Goal: Task Accomplishment & Management: Use online tool/utility

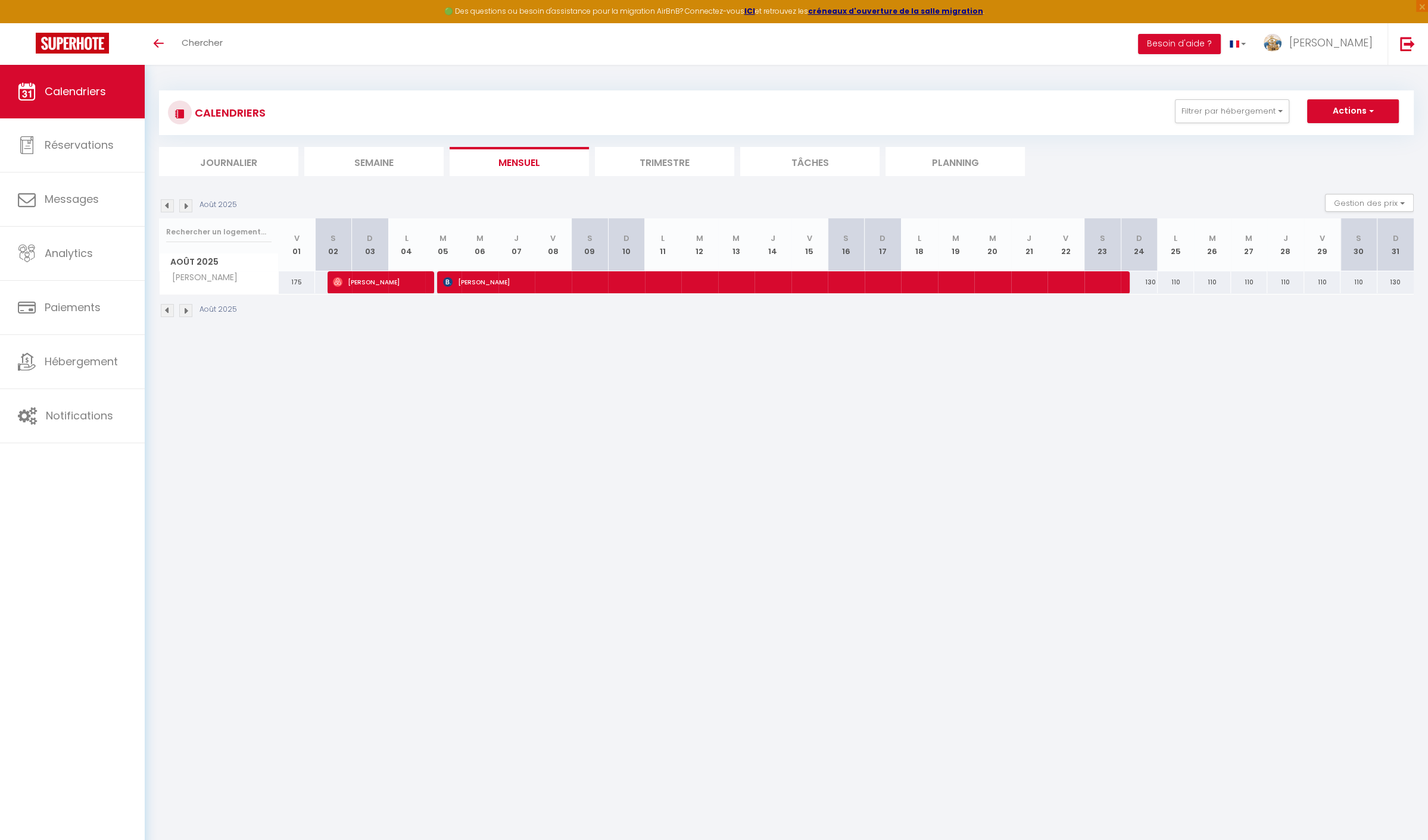
click at [1270, 123] on div "CALENDRIERS Filtrer par hébergement [GEOGRAPHIC_DATA] Maison Penmarch Virgine &…" at bounding box center [786, 113] width 1237 height 27
click at [1258, 104] on button "Filtrer par hébergement" at bounding box center [1232, 111] width 115 height 24
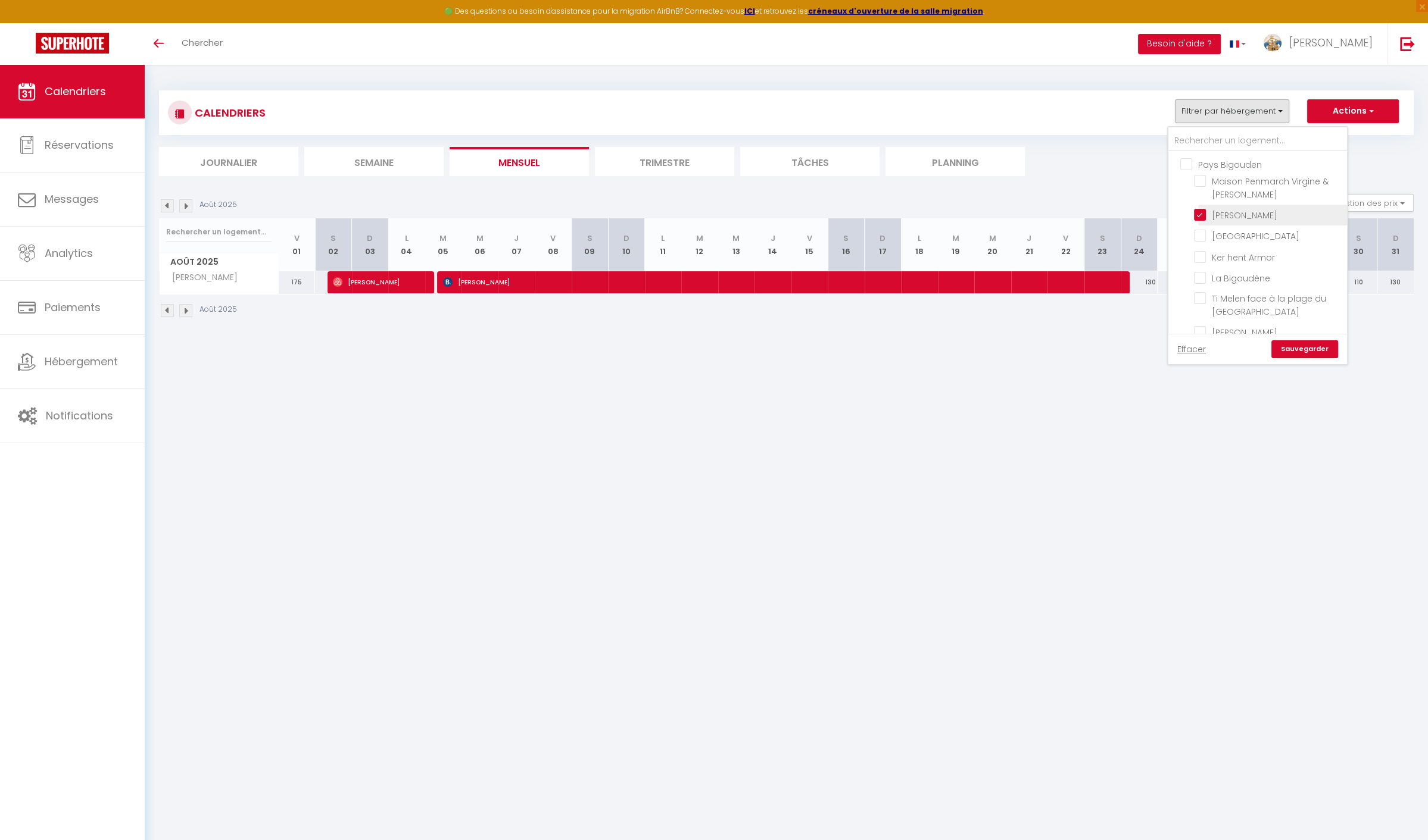
click at [1218, 215] on input "[PERSON_NAME]" at bounding box center [1268, 214] width 149 height 12
checkbox input "false"
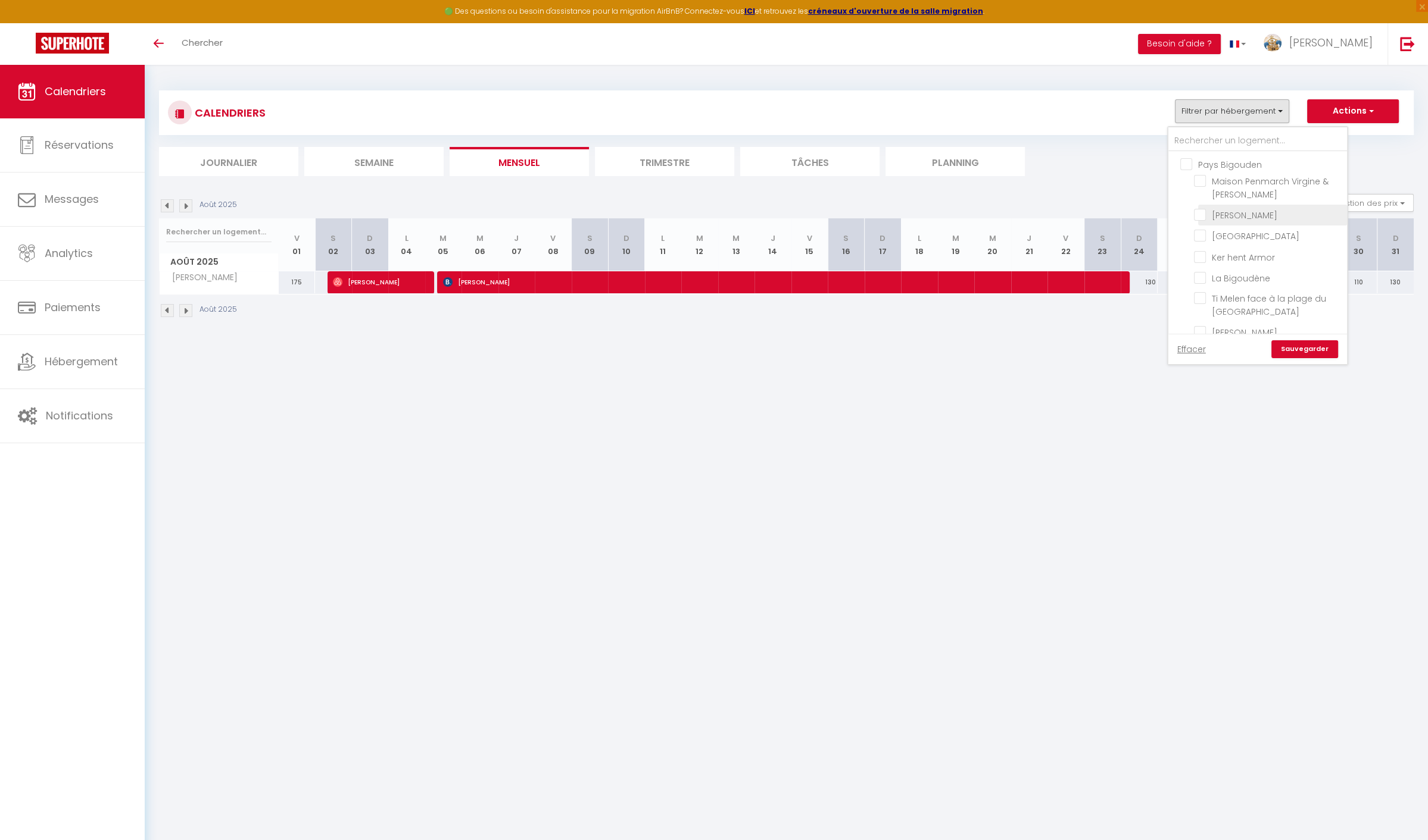
checkbox input "false"
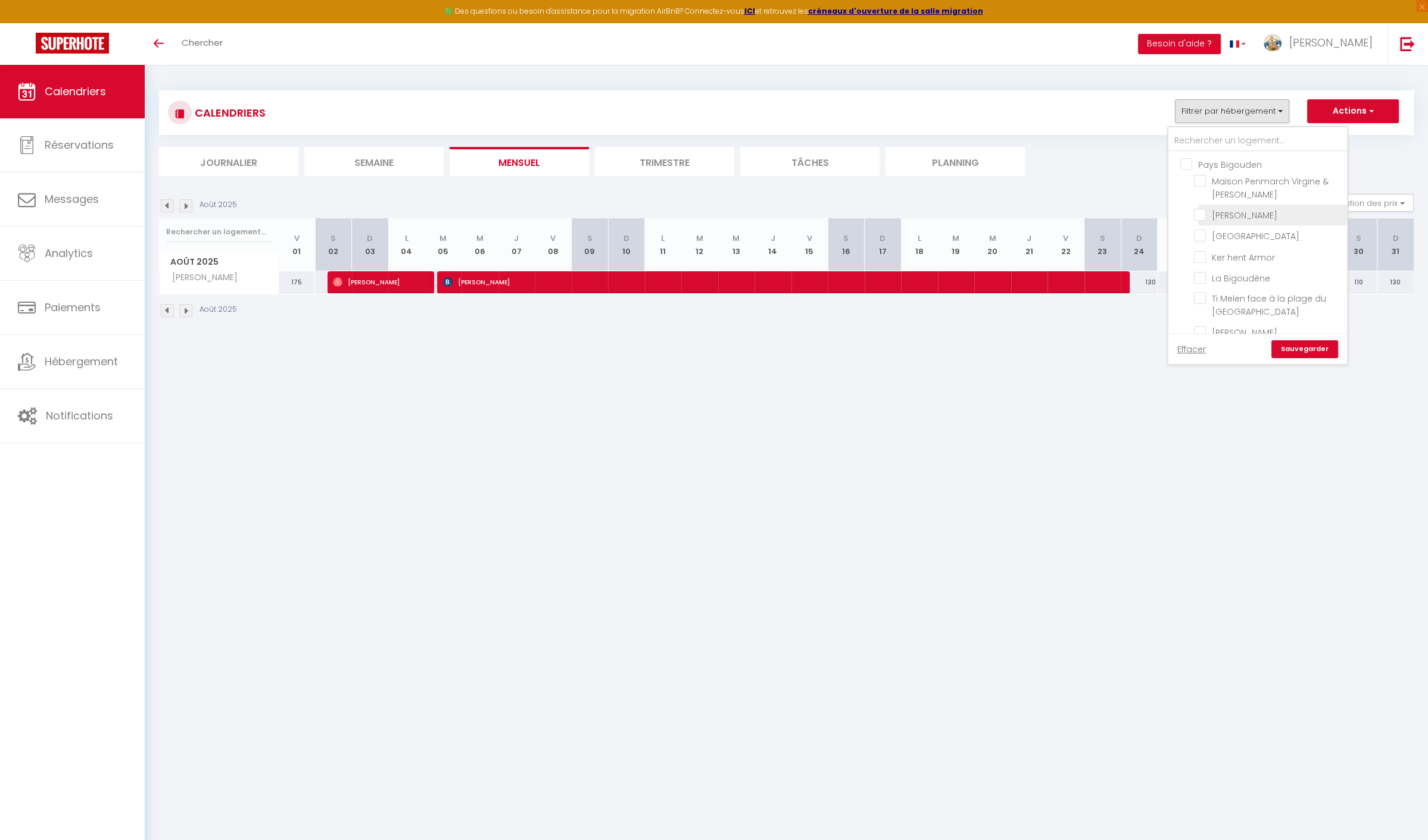
checkbox input "false"
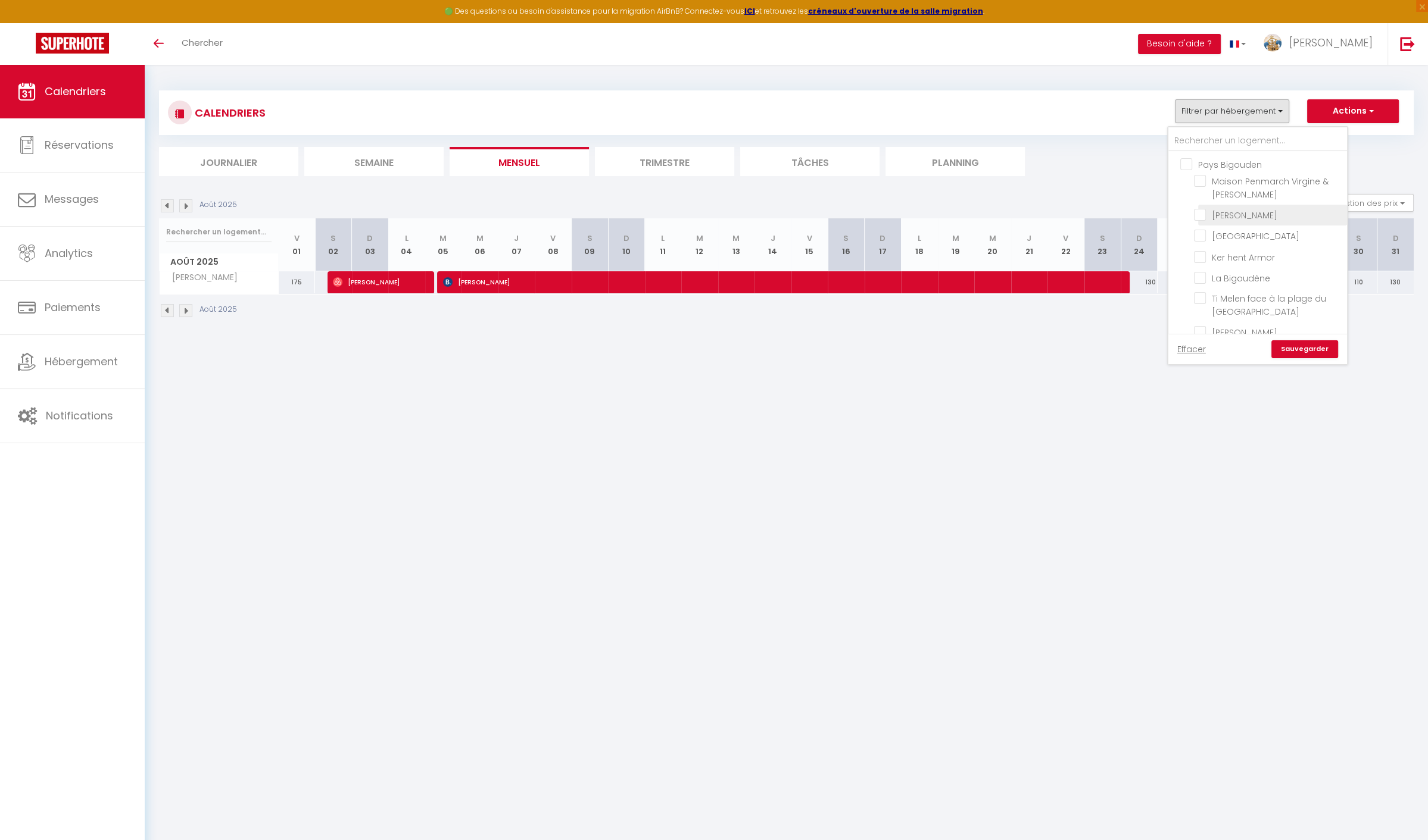
checkbox input "false"
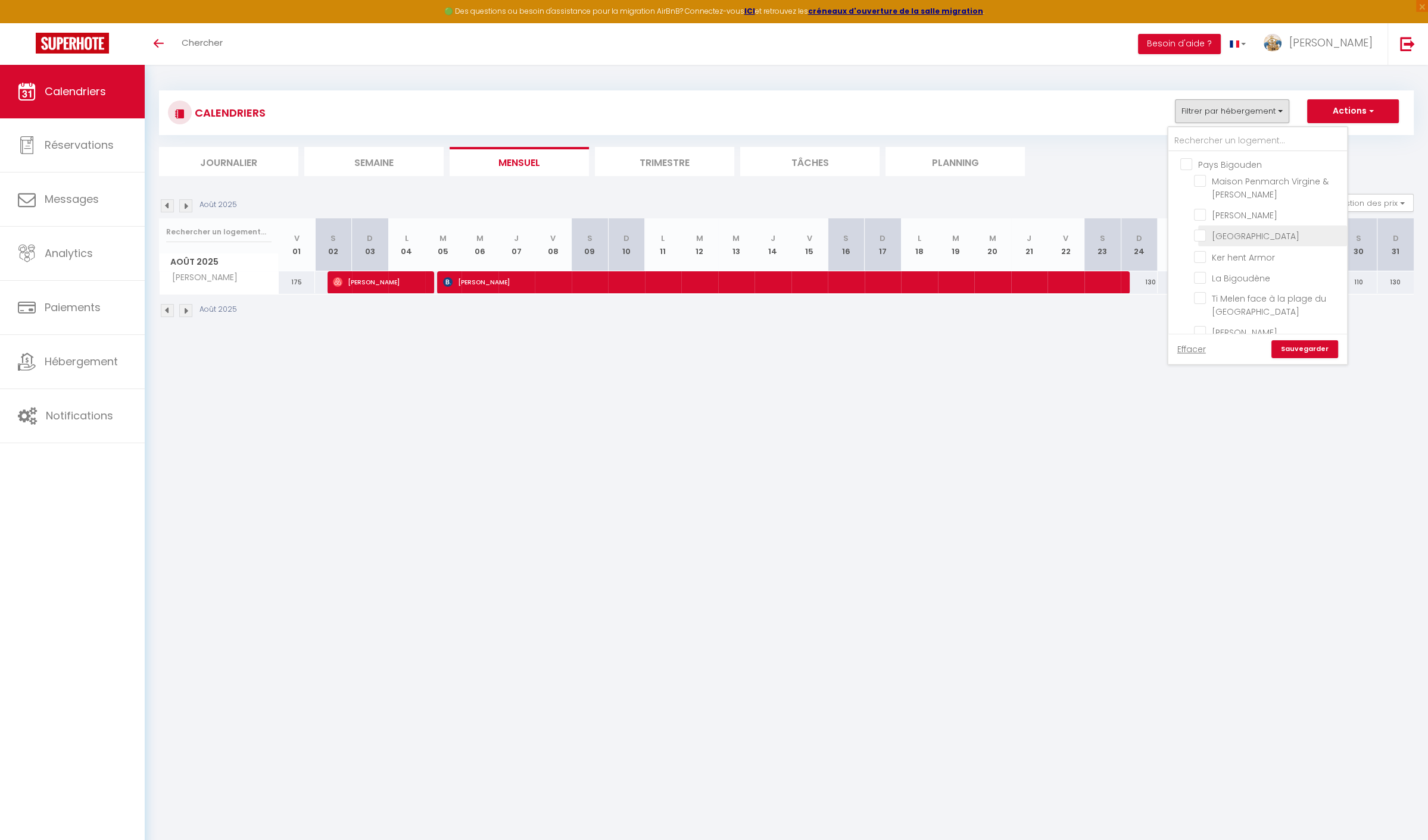
click at [1234, 231] on input "[GEOGRAPHIC_DATA]" at bounding box center [1268, 235] width 149 height 12
checkbox input "true"
click at [1297, 350] on link "Sauvegarder" at bounding box center [1304, 349] width 67 height 18
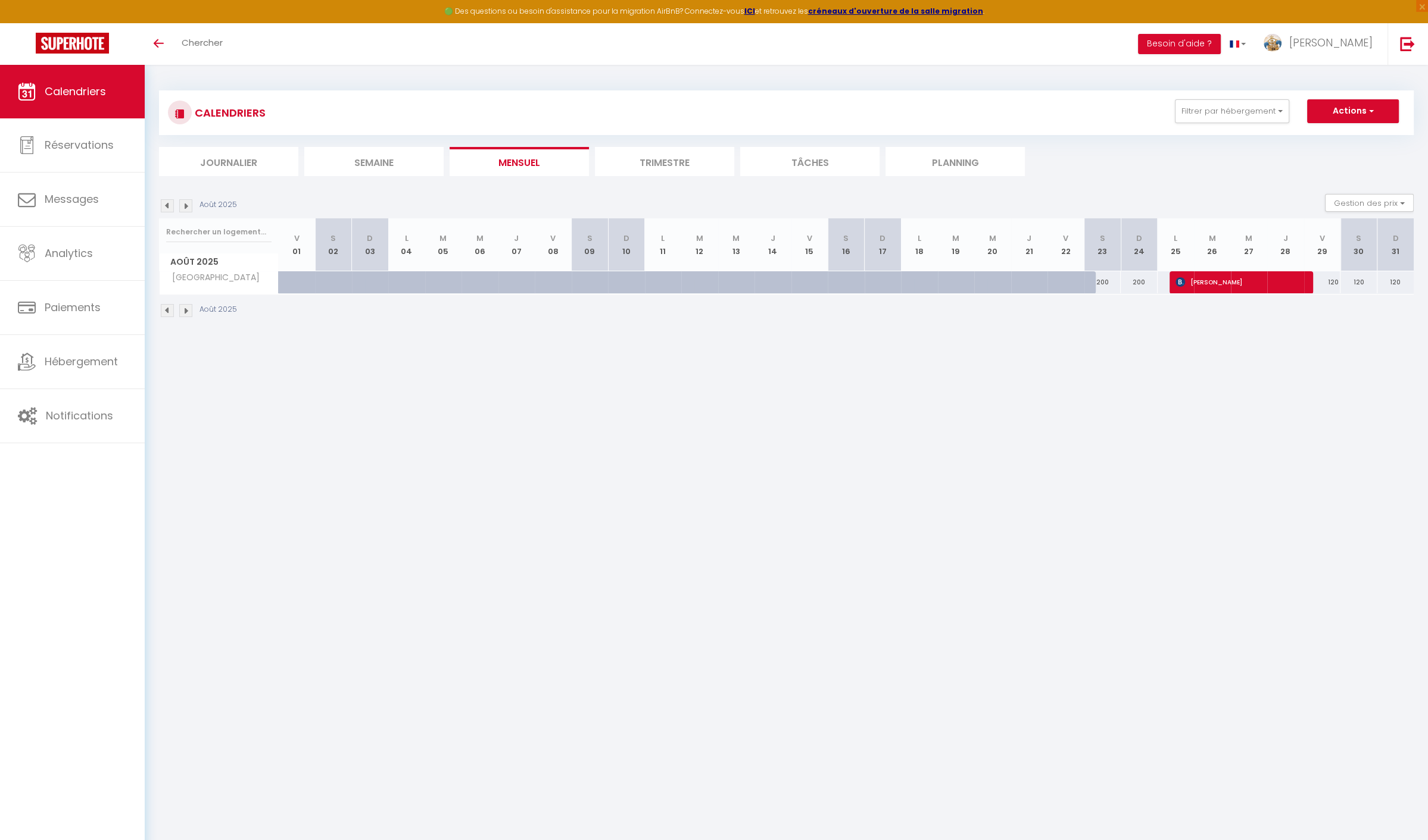
click at [169, 203] on img at bounding box center [167, 206] width 13 height 13
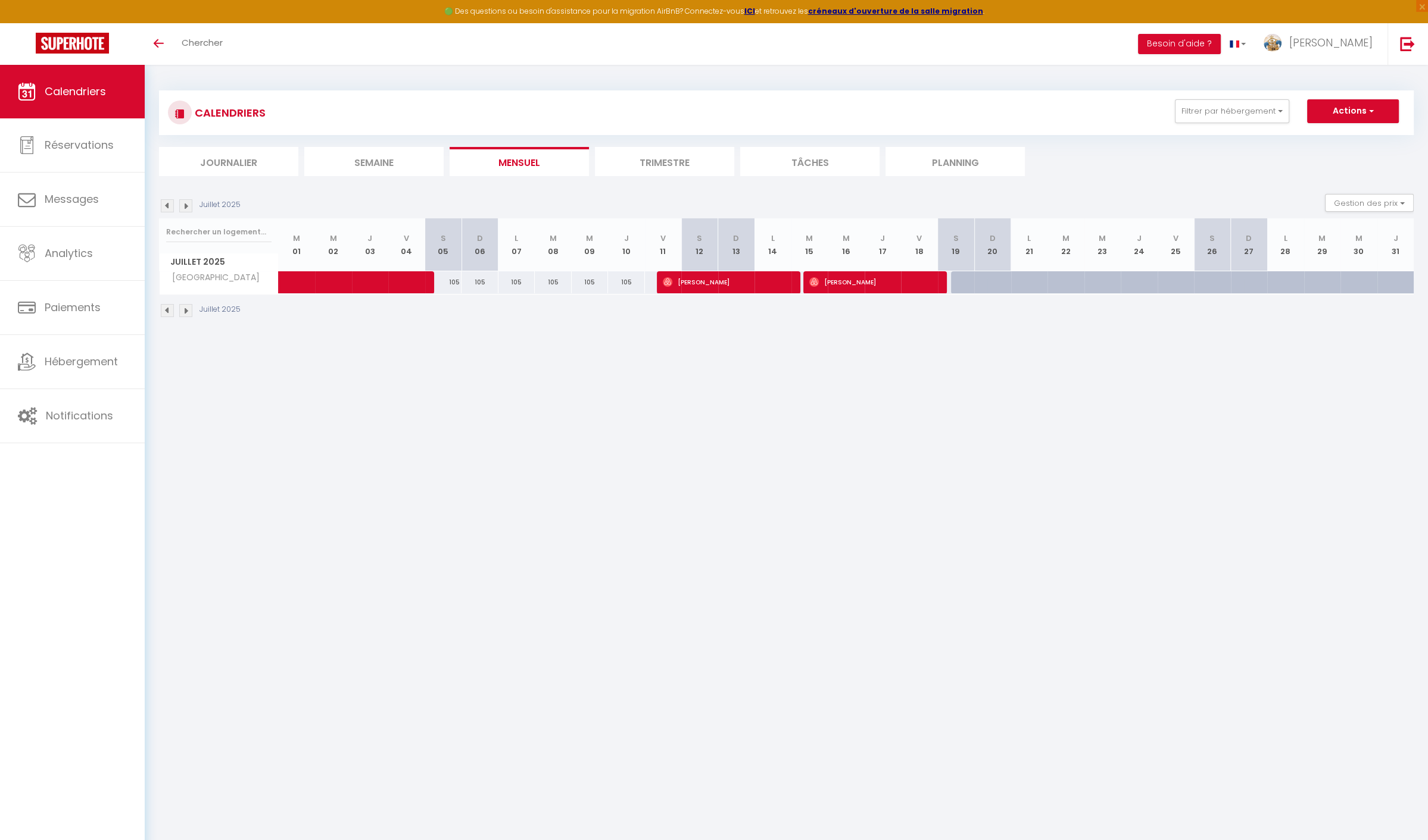
click at [171, 200] on img at bounding box center [167, 206] width 13 height 13
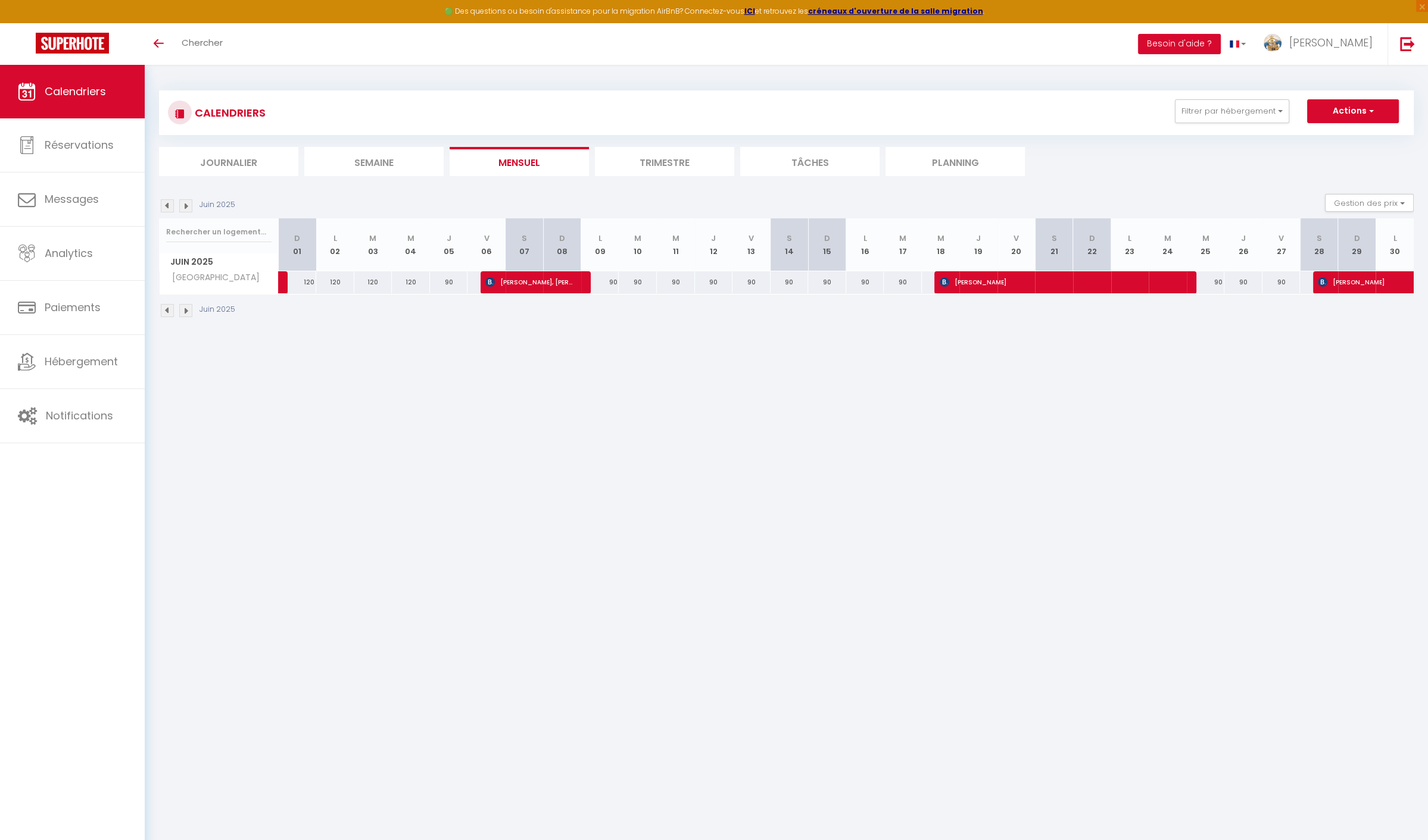
click at [171, 200] on img at bounding box center [167, 206] width 13 height 13
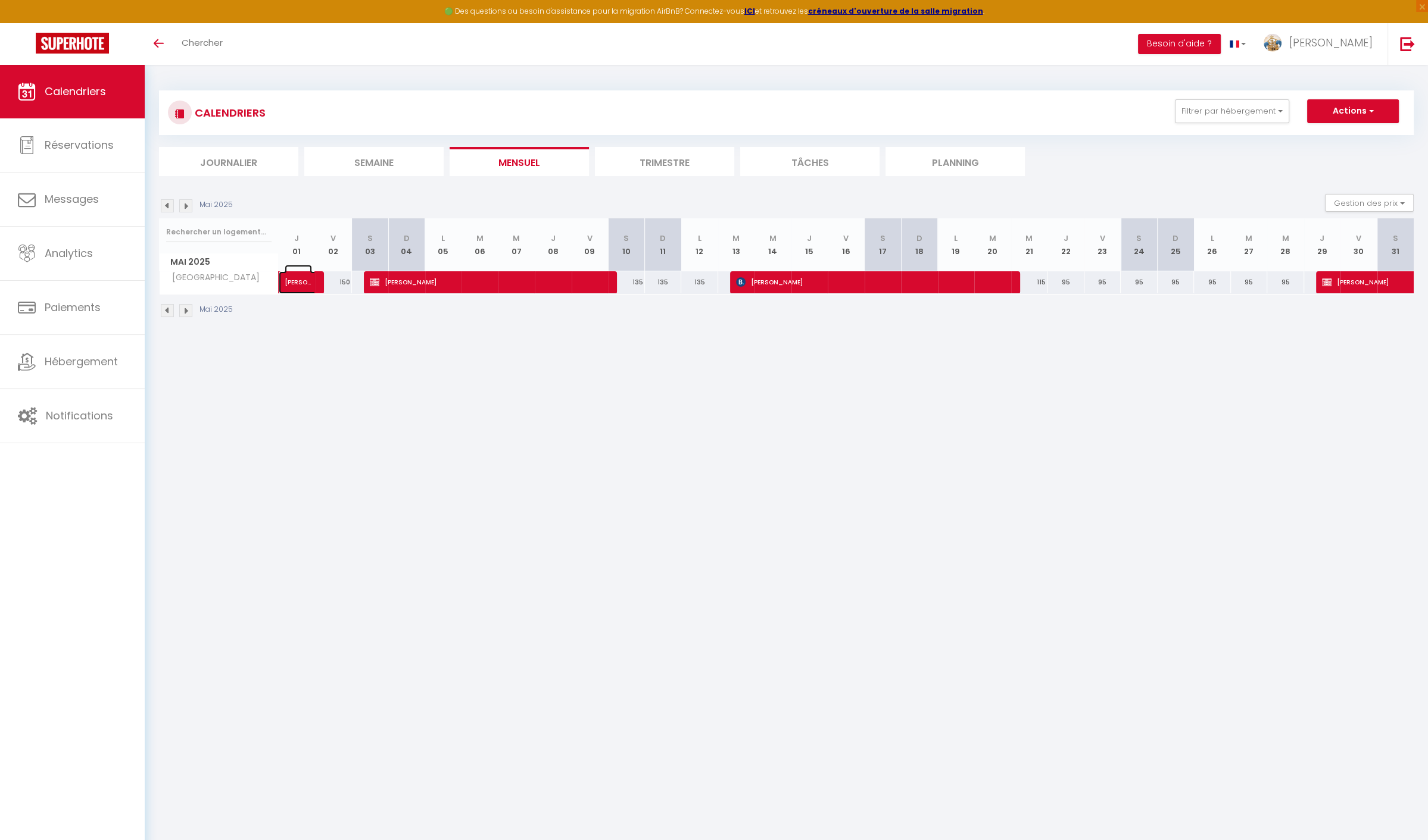
click at [315, 286] on span at bounding box center [310, 283] width 28 height 23
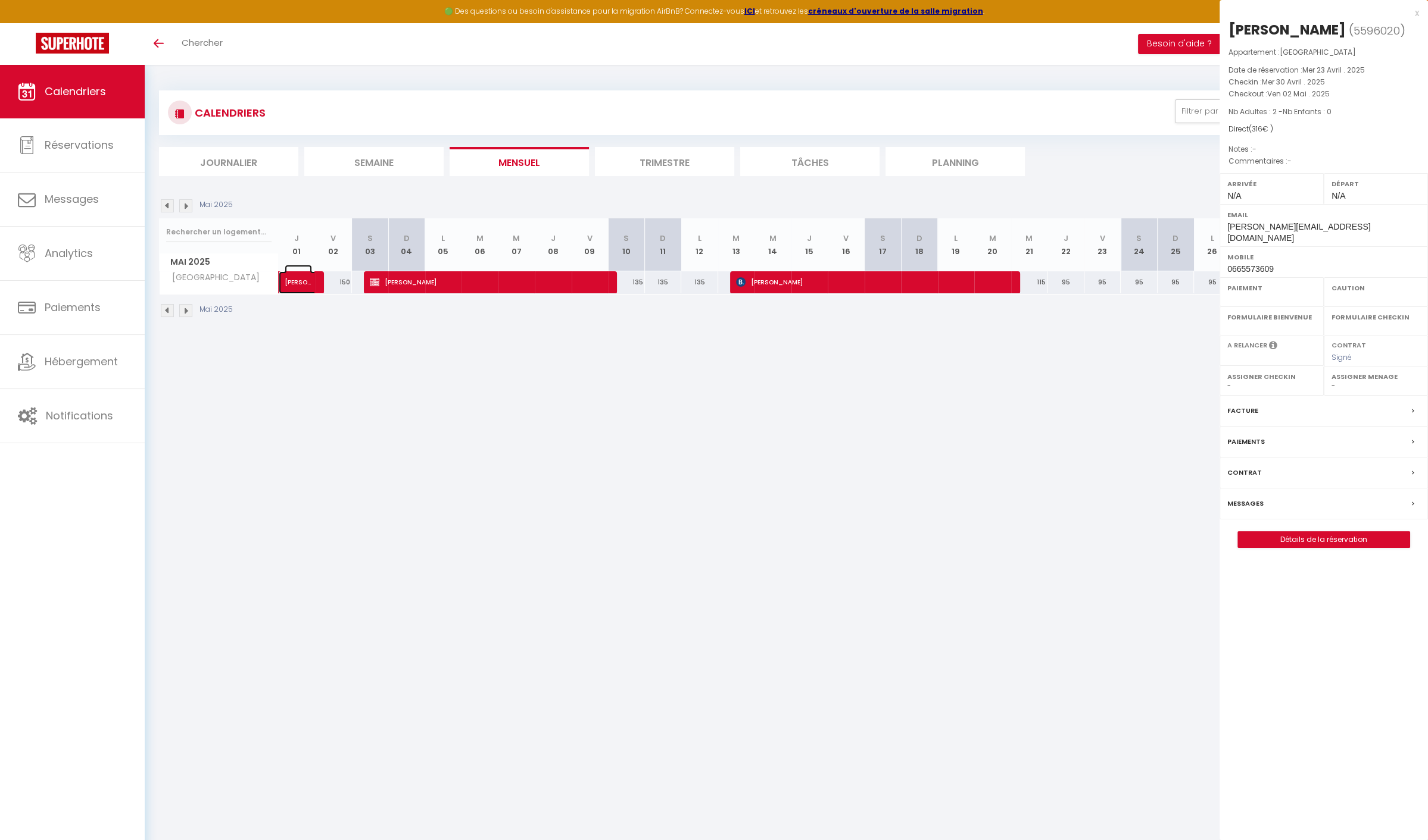
select select "OK"
select select "KO"
select select "0"
select select "1"
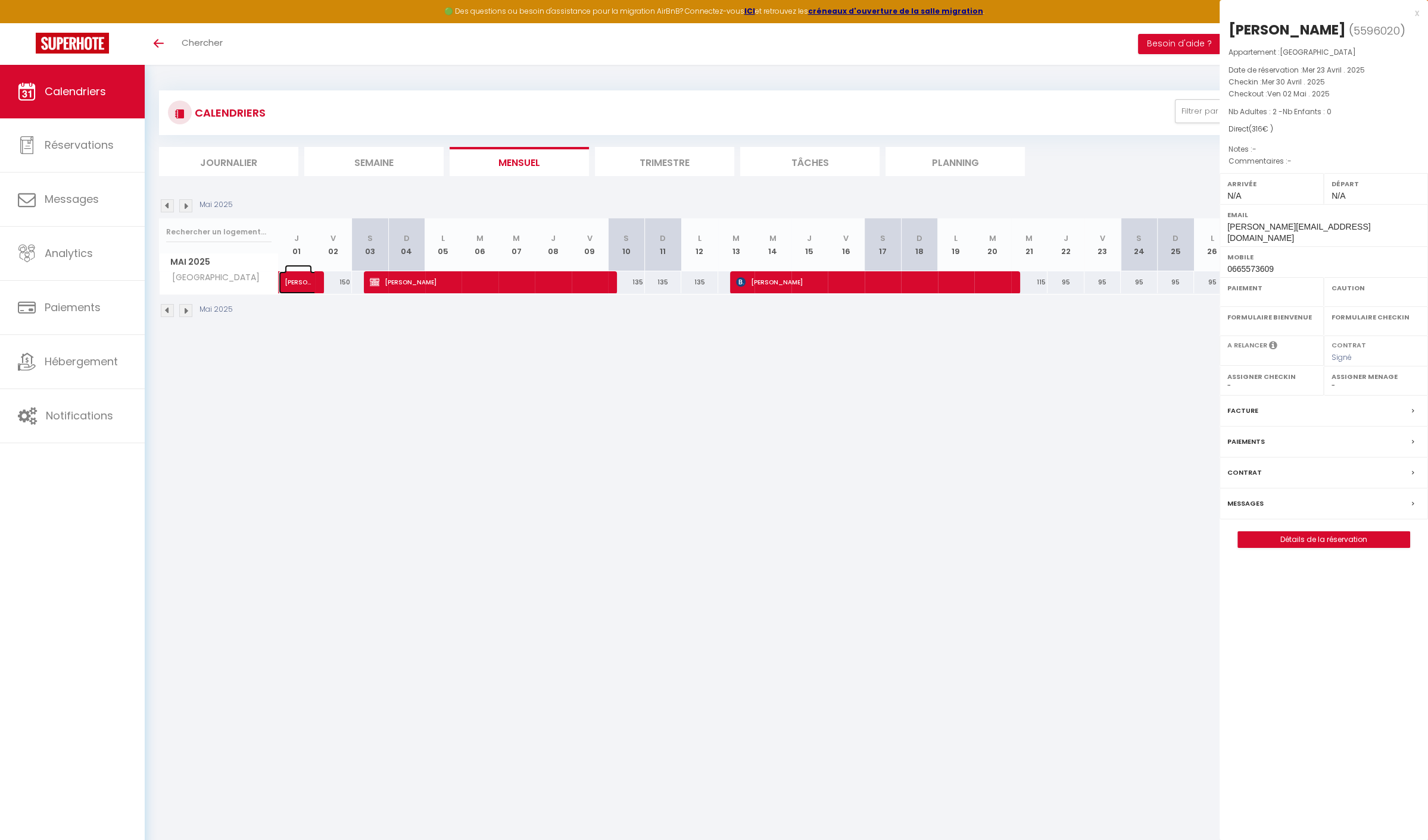
select select
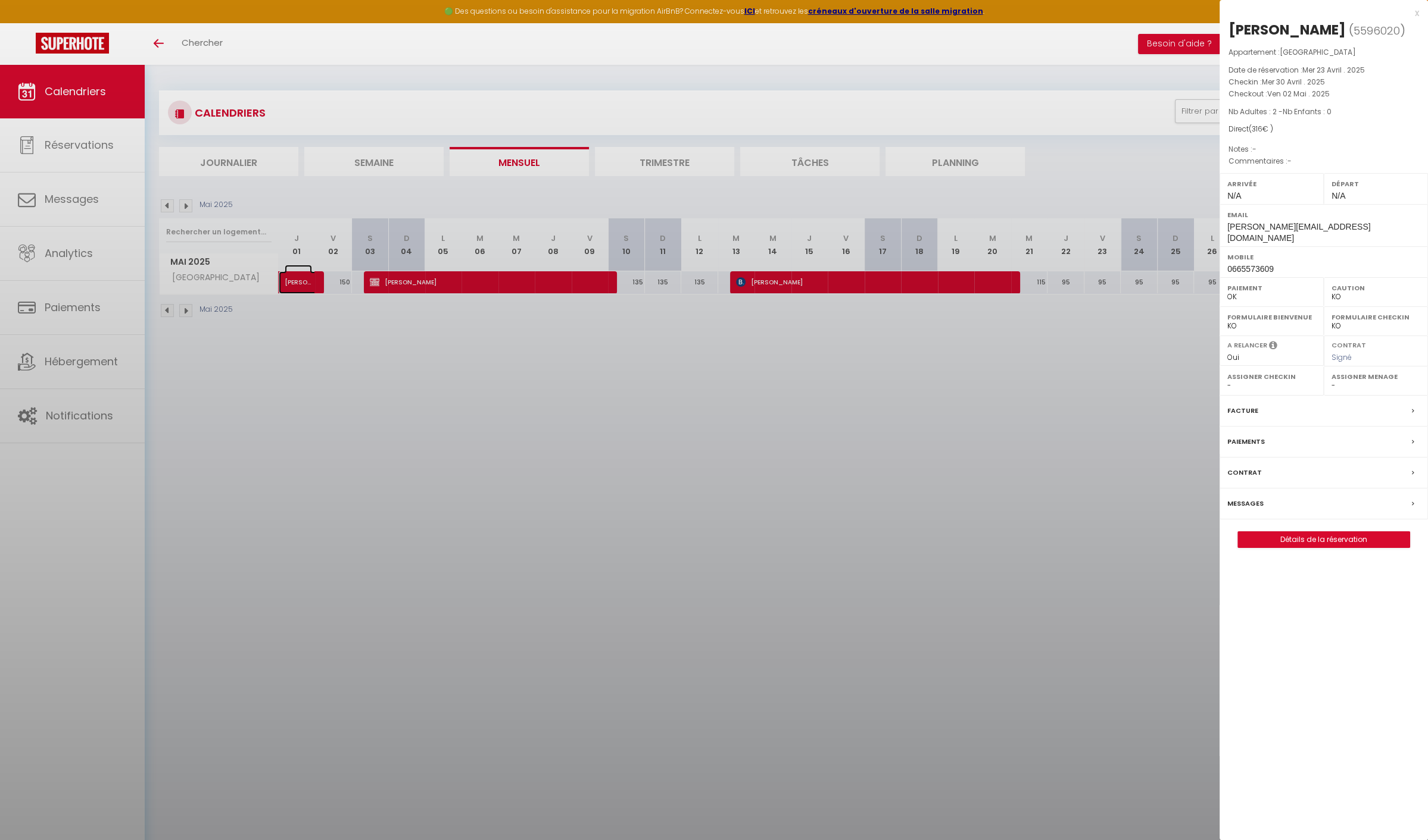
select select "39433"
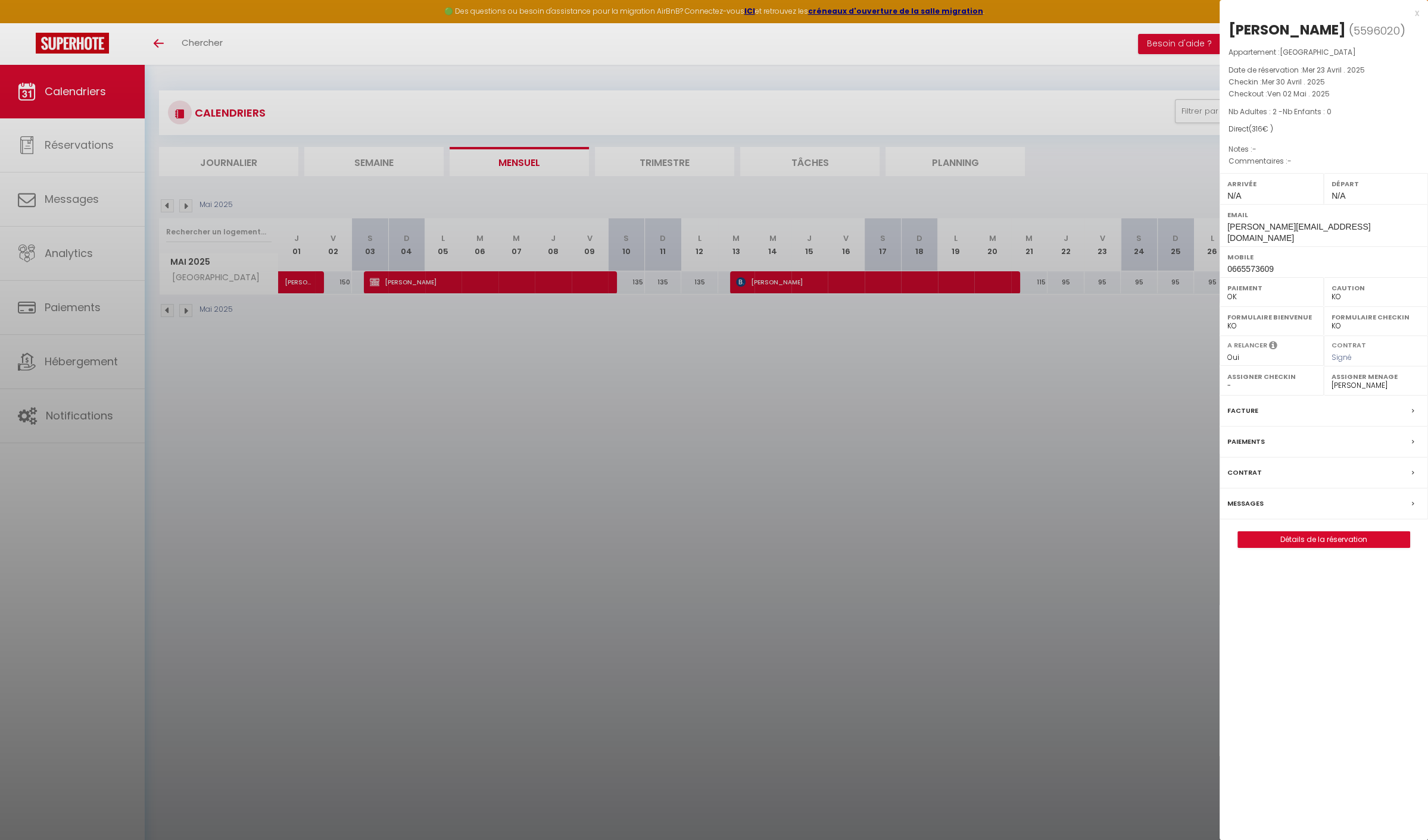
drag, startPoint x: 375, startPoint y: 420, endPoint x: 359, endPoint y: 211, distance: 209.6
click at [381, 382] on div at bounding box center [714, 420] width 1428 height 840
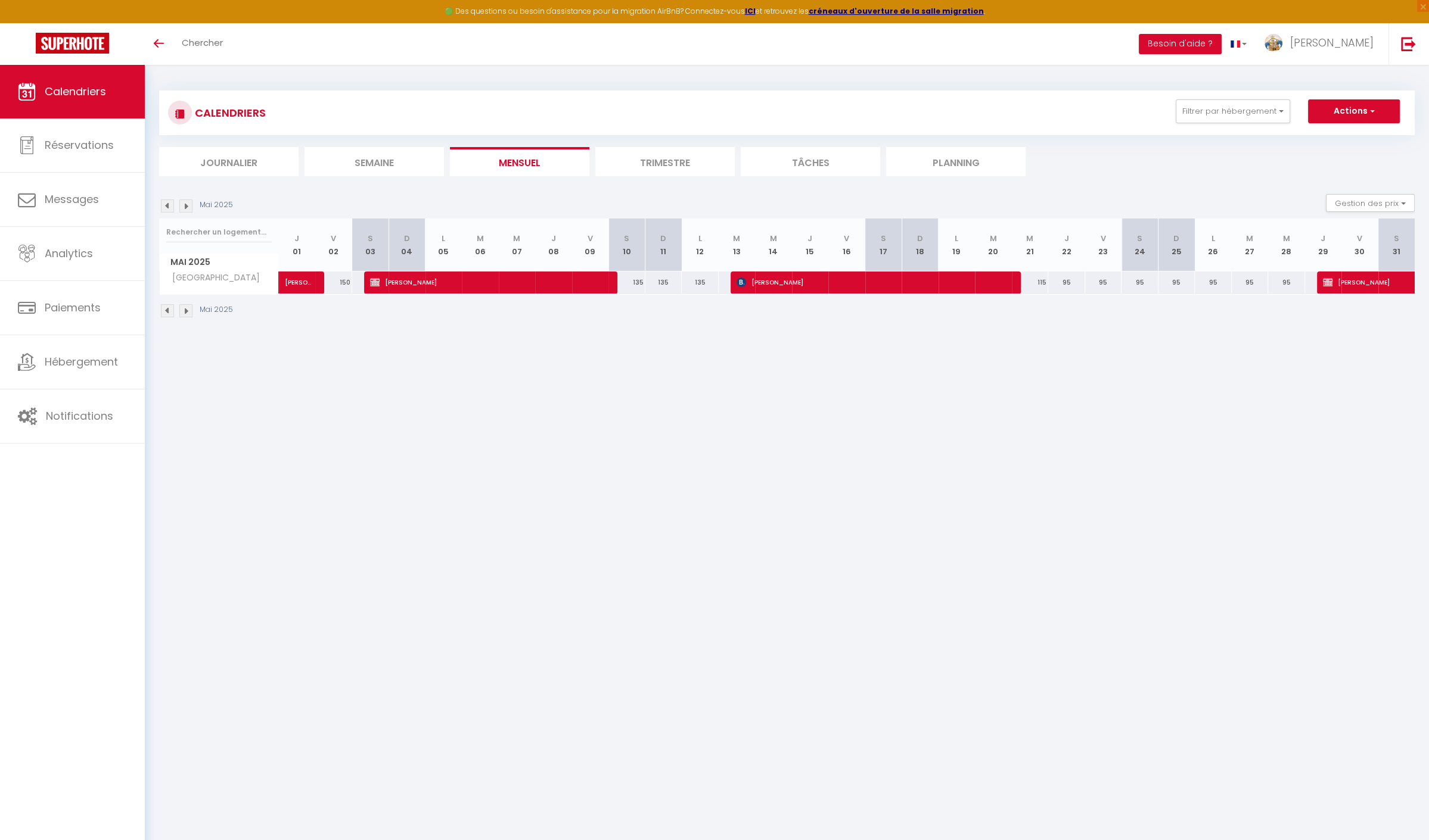
click at [183, 203] on img at bounding box center [185, 206] width 13 height 13
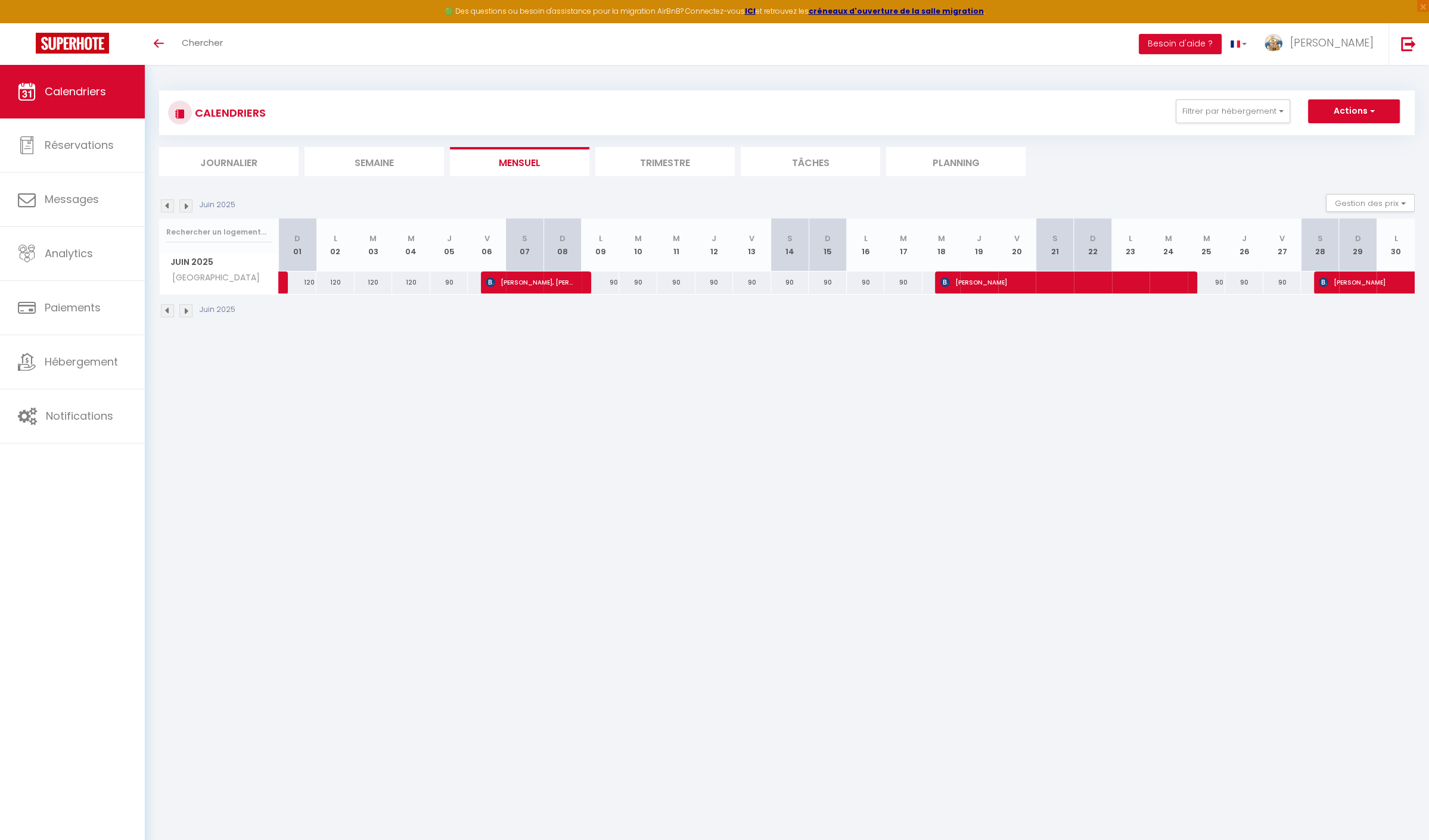
click at [183, 205] on img at bounding box center [185, 206] width 13 height 13
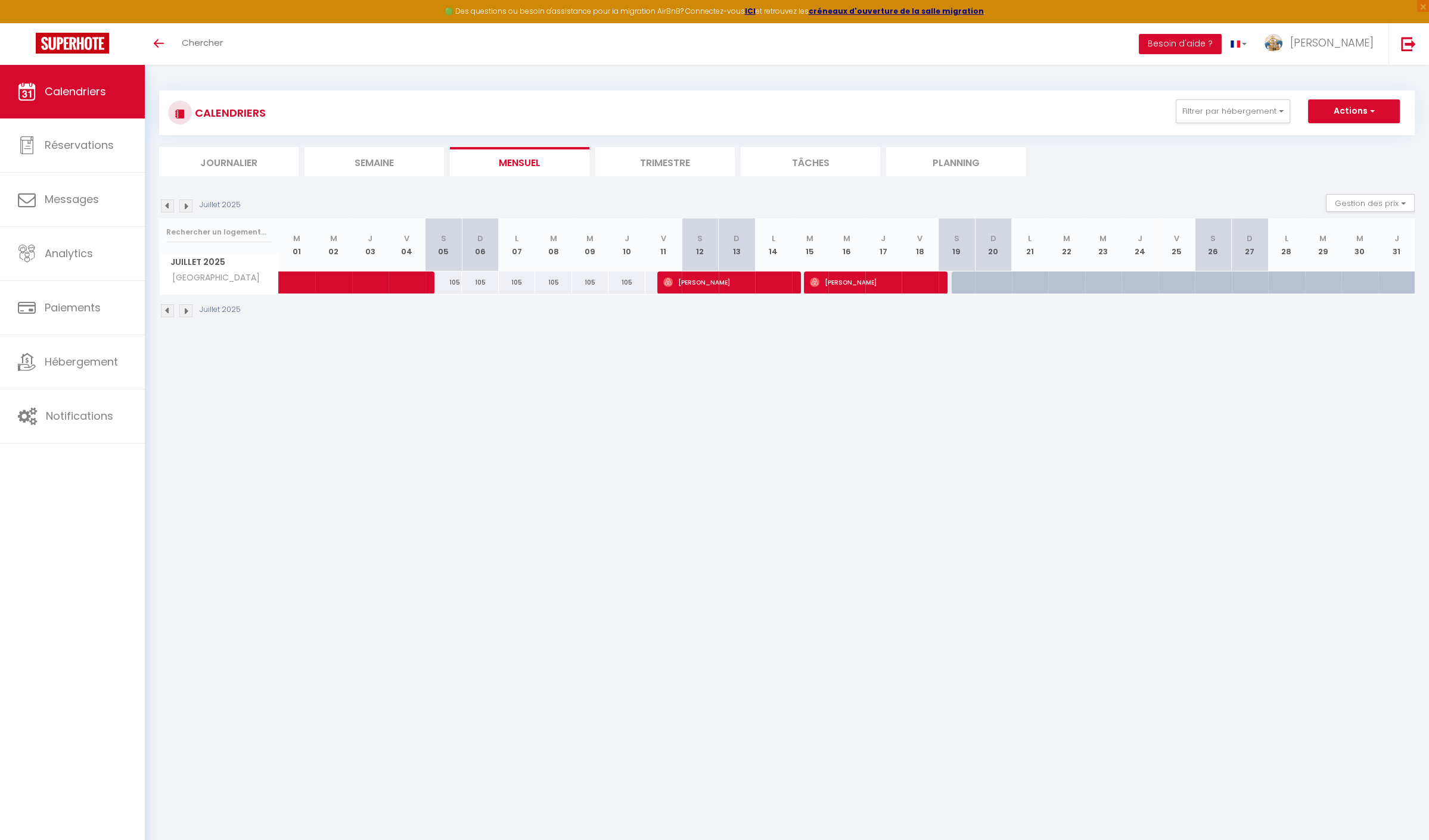
click at [183, 207] on img at bounding box center [185, 206] width 13 height 13
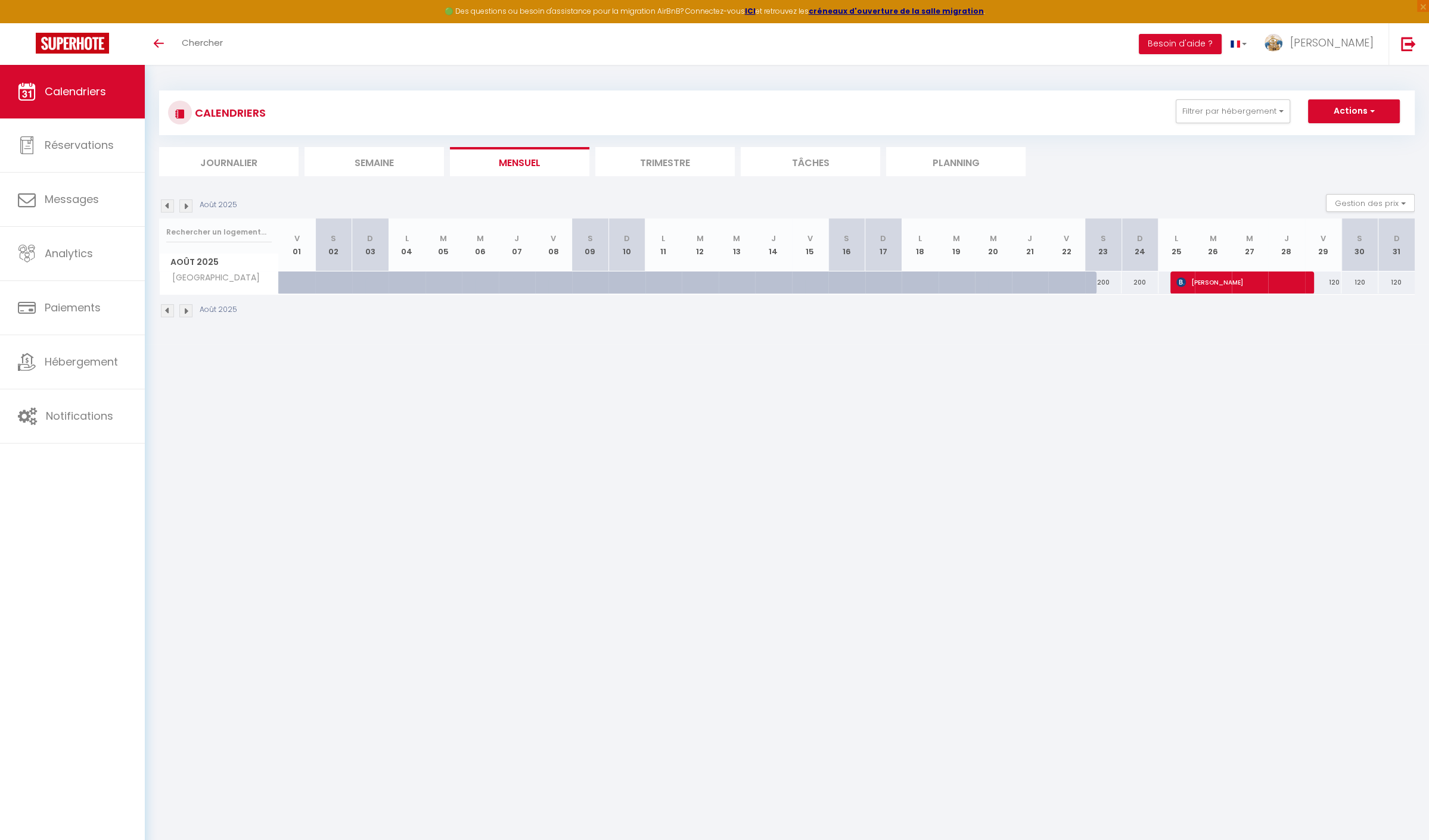
click at [170, 208] on img at bounding box center [167, 206] width 13 height 13
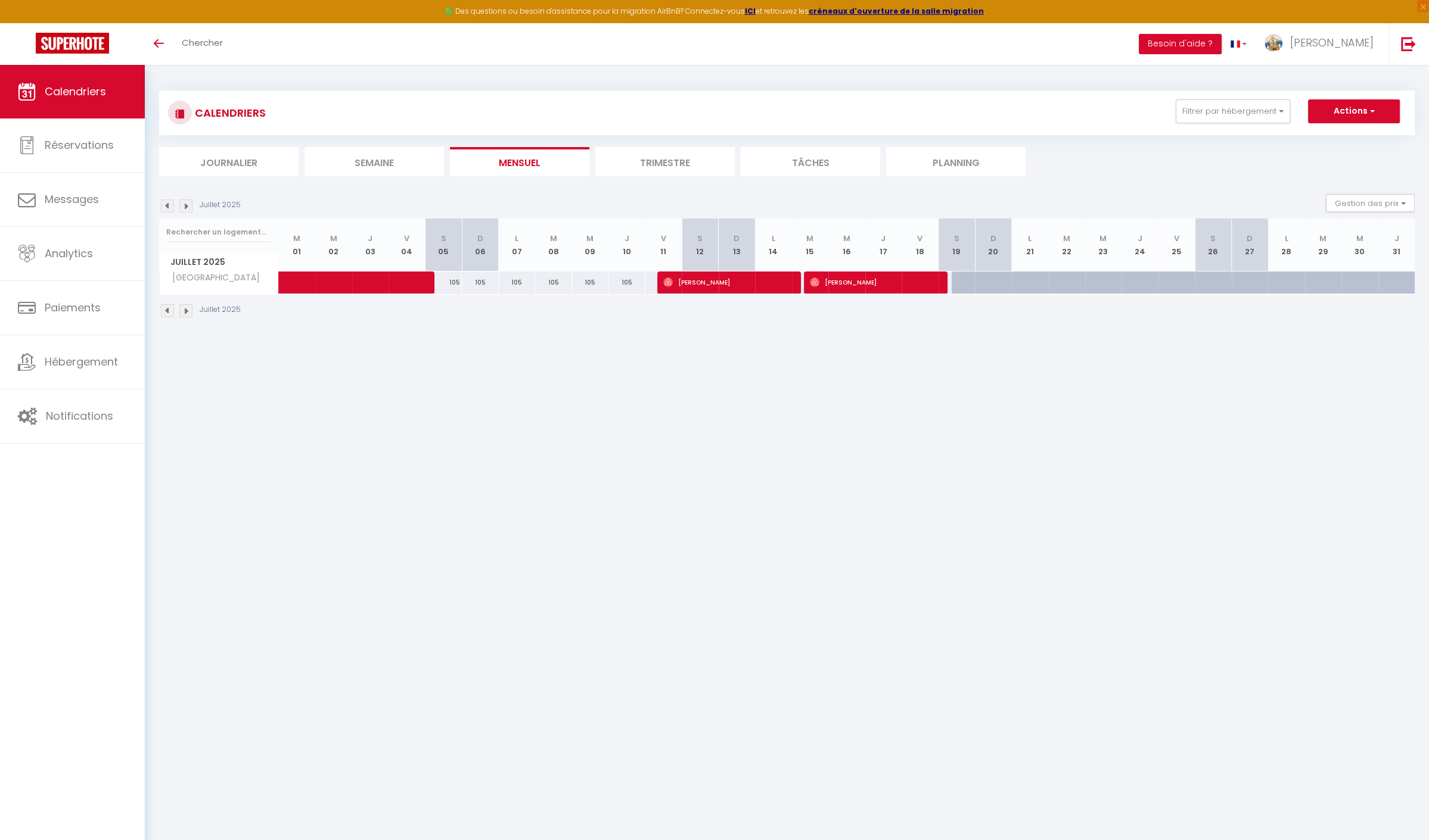
click at [183, 204] on img at bounding box center [185, 206] width 13 height 13
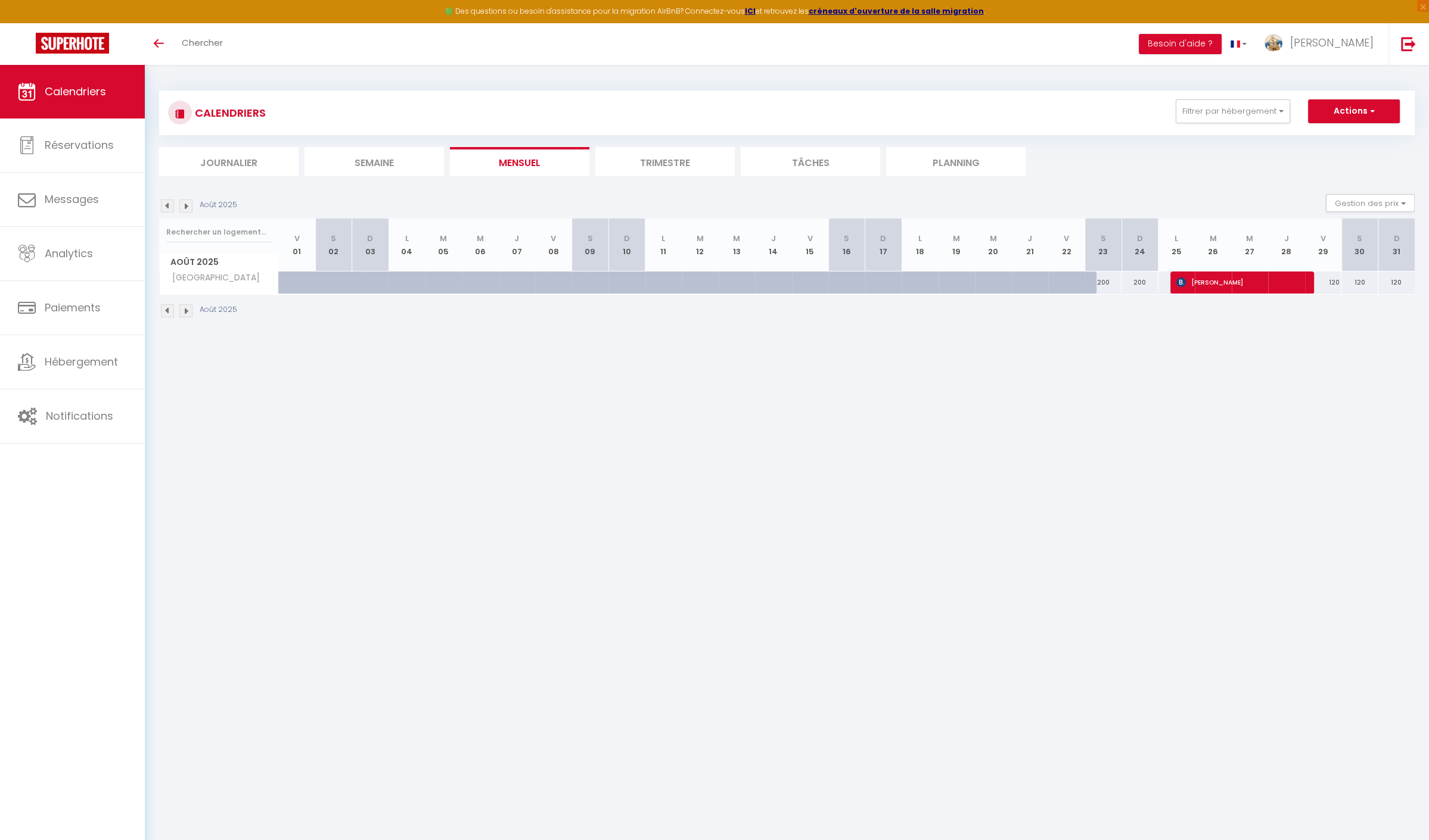
click at [186, 208] on img at bounding box center [185, 206] width 13 height 13
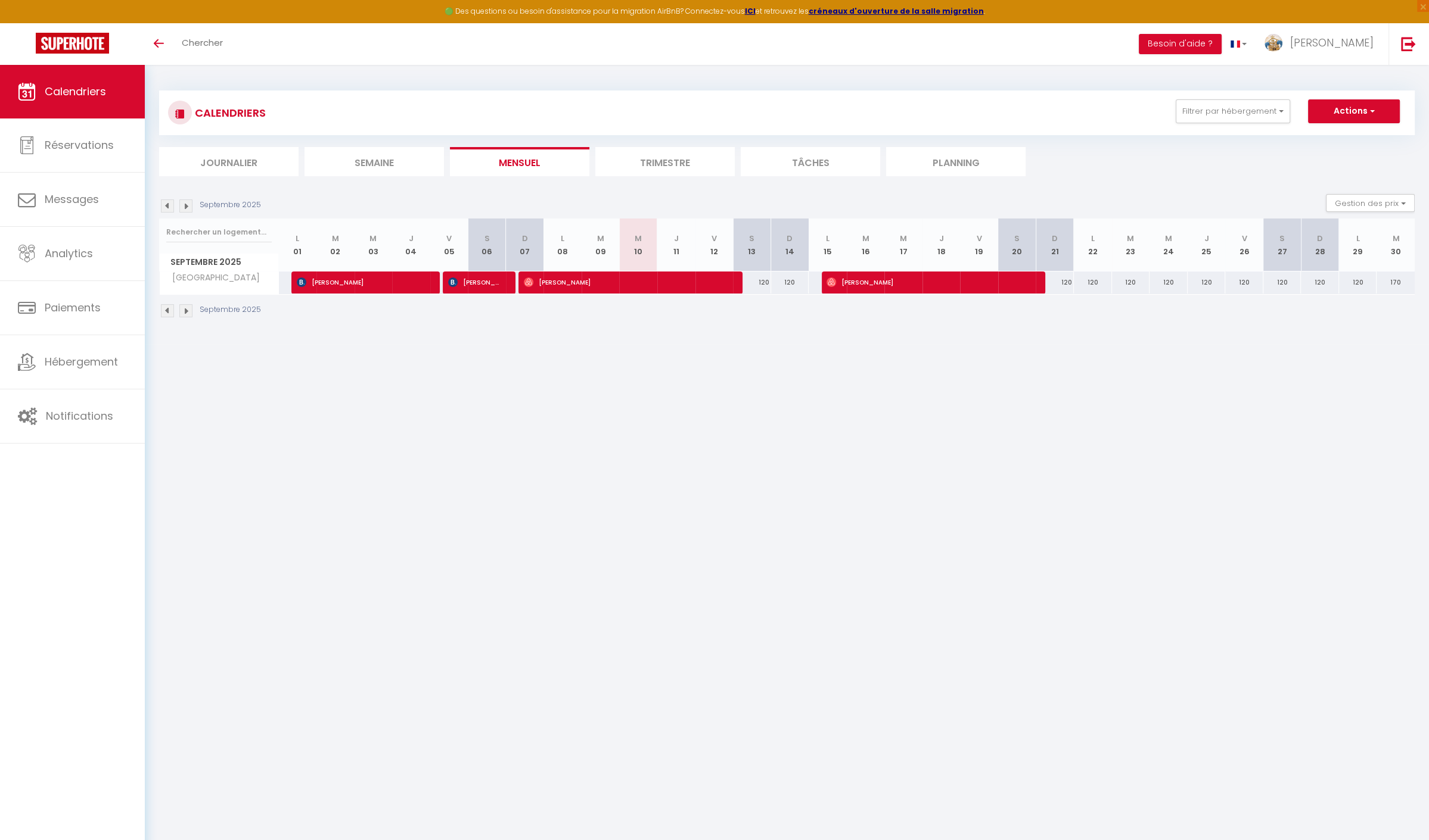
click at [186, 208] on img at bounding box center [185, 206] width 13 height 13
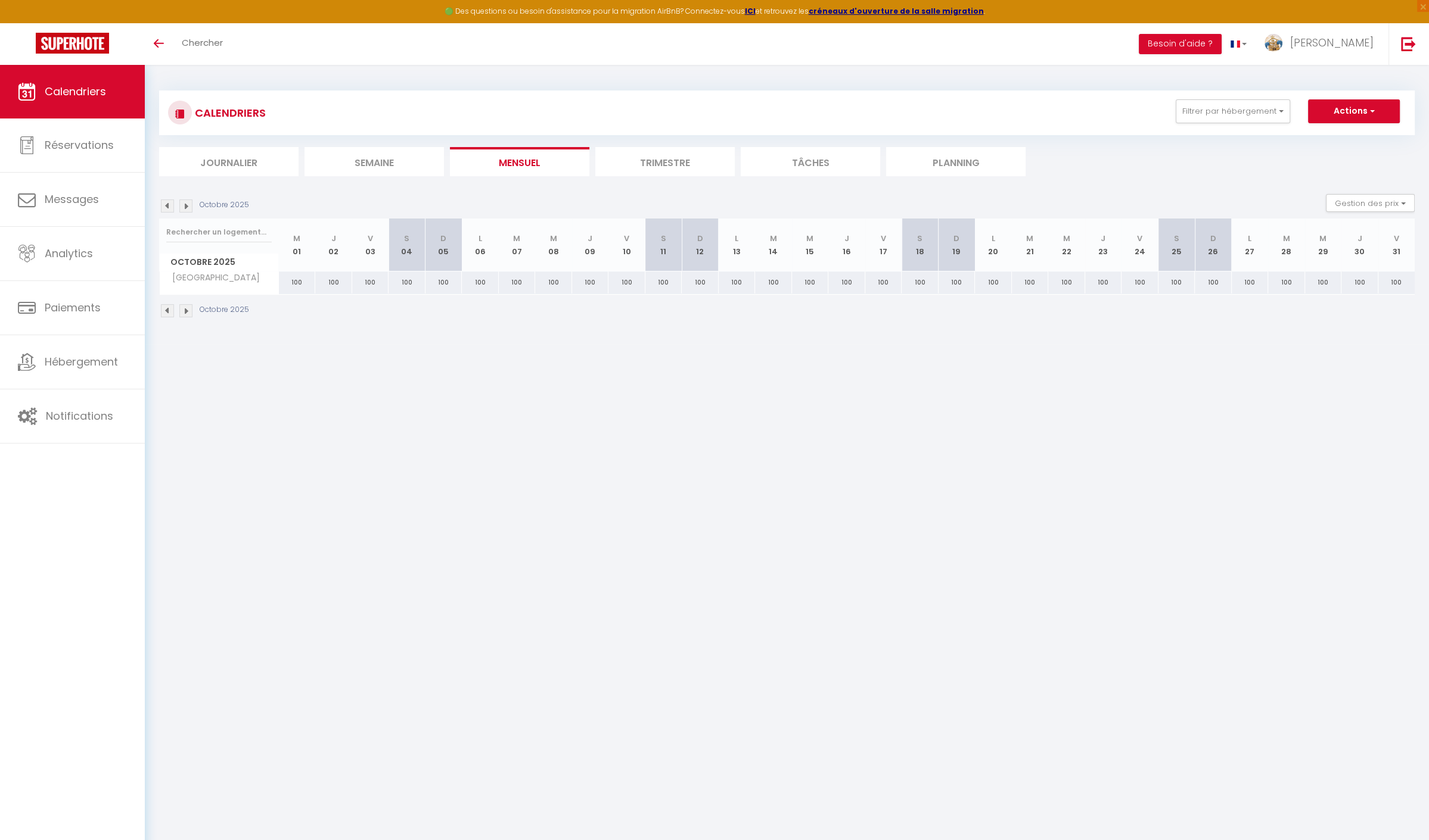
click at [186, 208] on img at bounding box center [185, 206] width 13 height 13
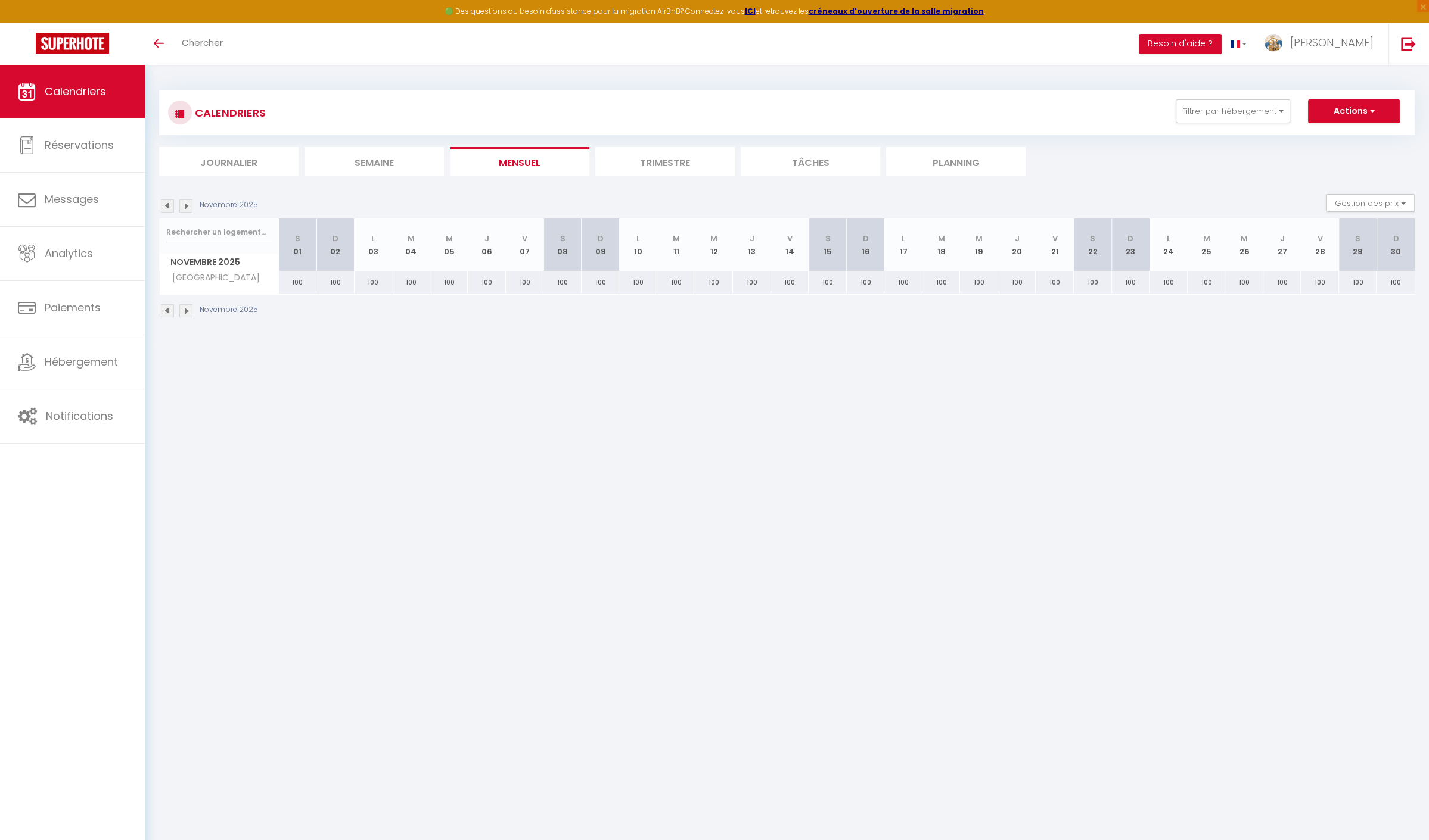
click at [186, 208] on img at bounding box center [185, 206] width 13 height 13
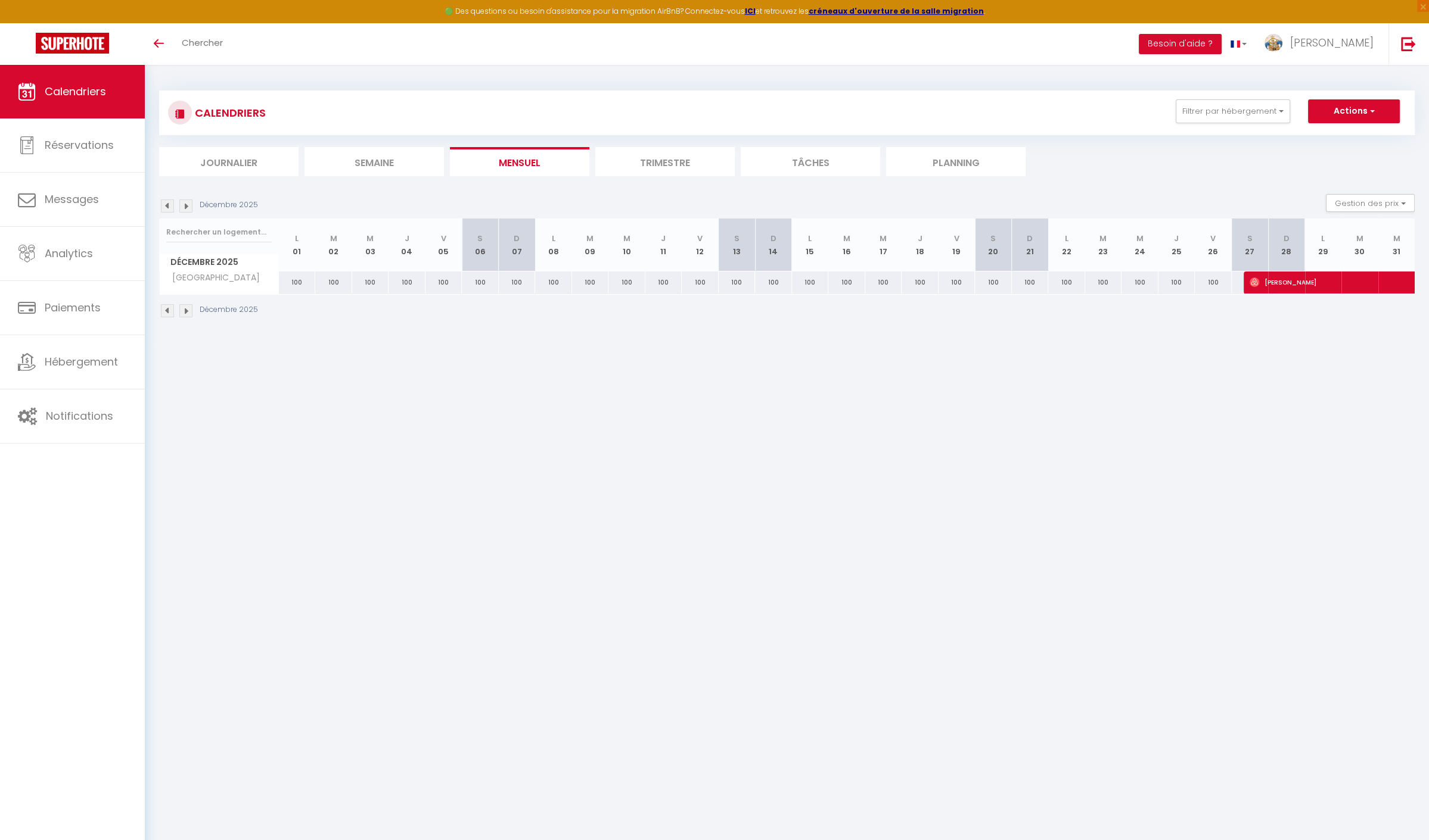
click at [186, 208] on img at bounding box center [185, 206] width 13 height 13
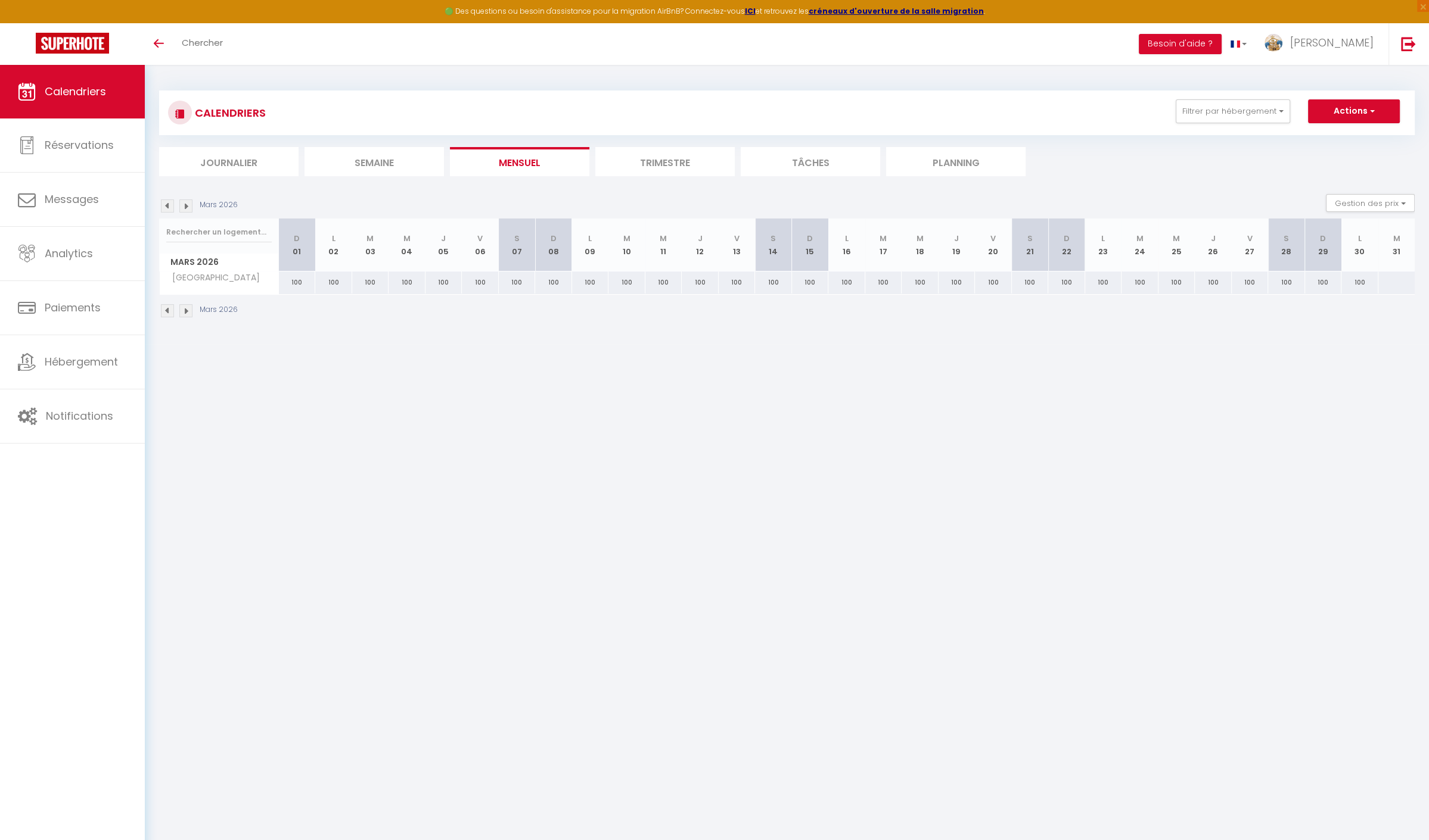
click at [186, 208] on img at bounding box center [185, 206] width 13 height 13
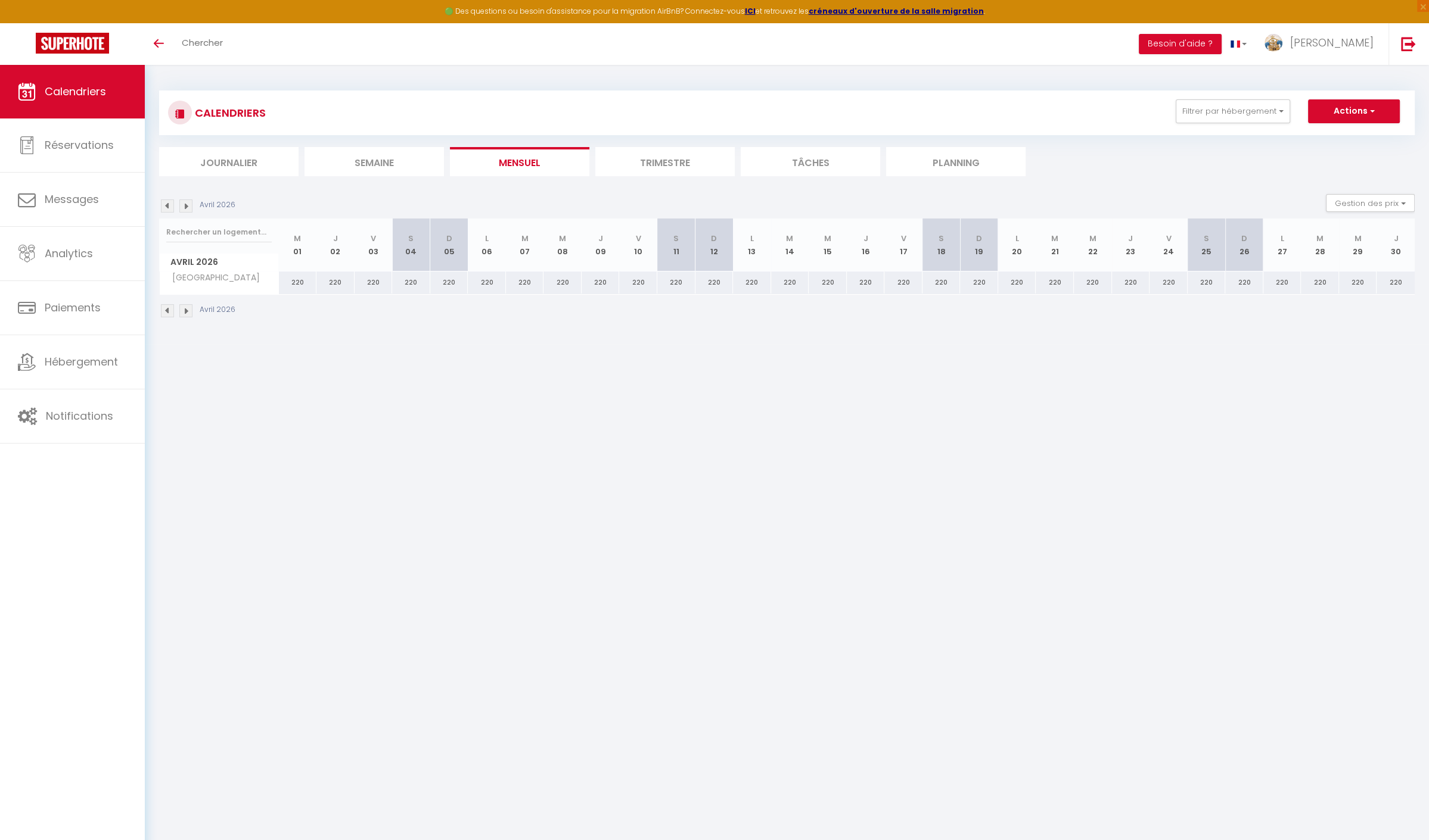
click at [186, 208] on img at bounding box center [185, 206] width 13 height 13
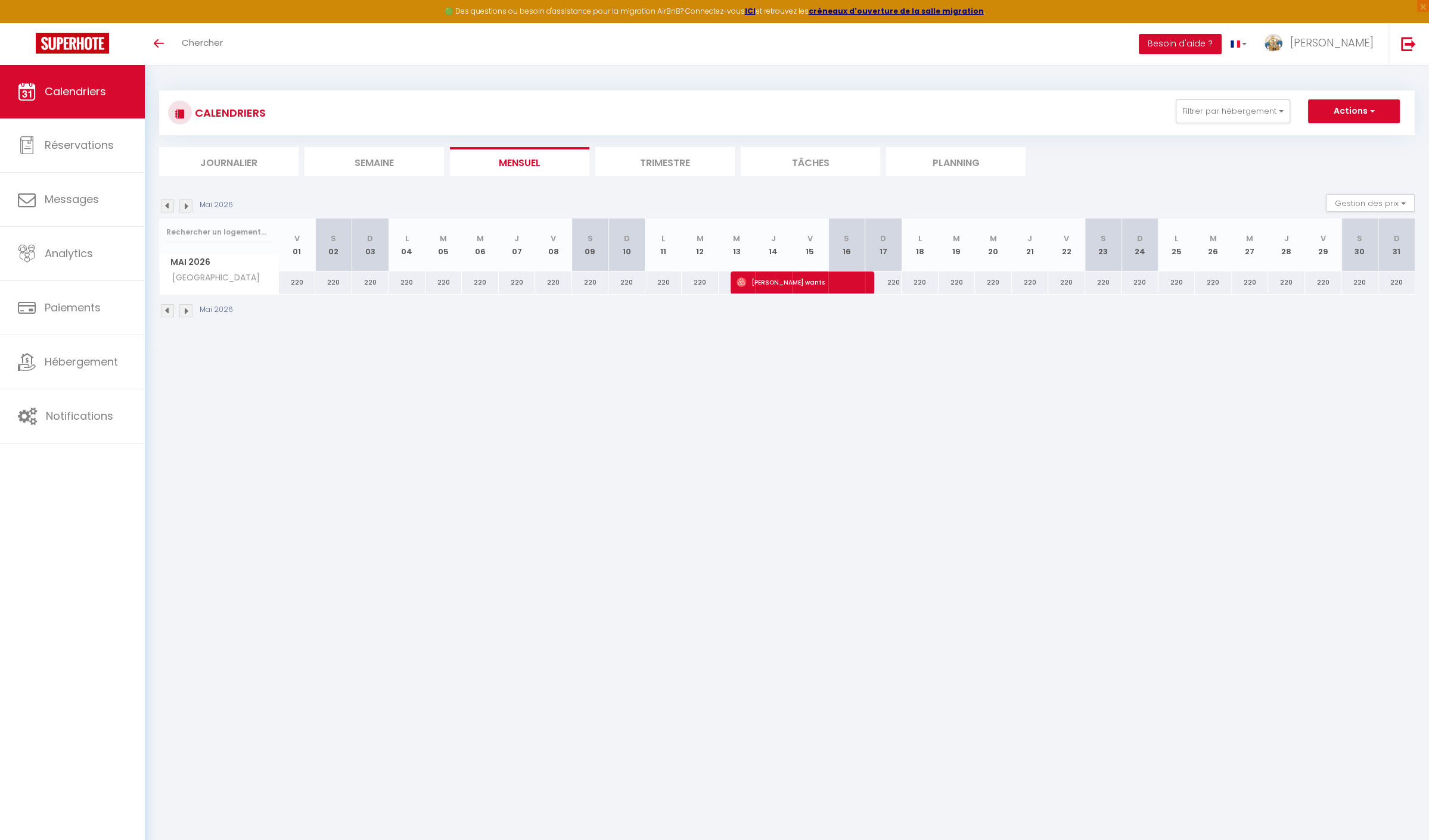
click at [186, 208] on img at bounding box center [185, 206] width 13 height 13
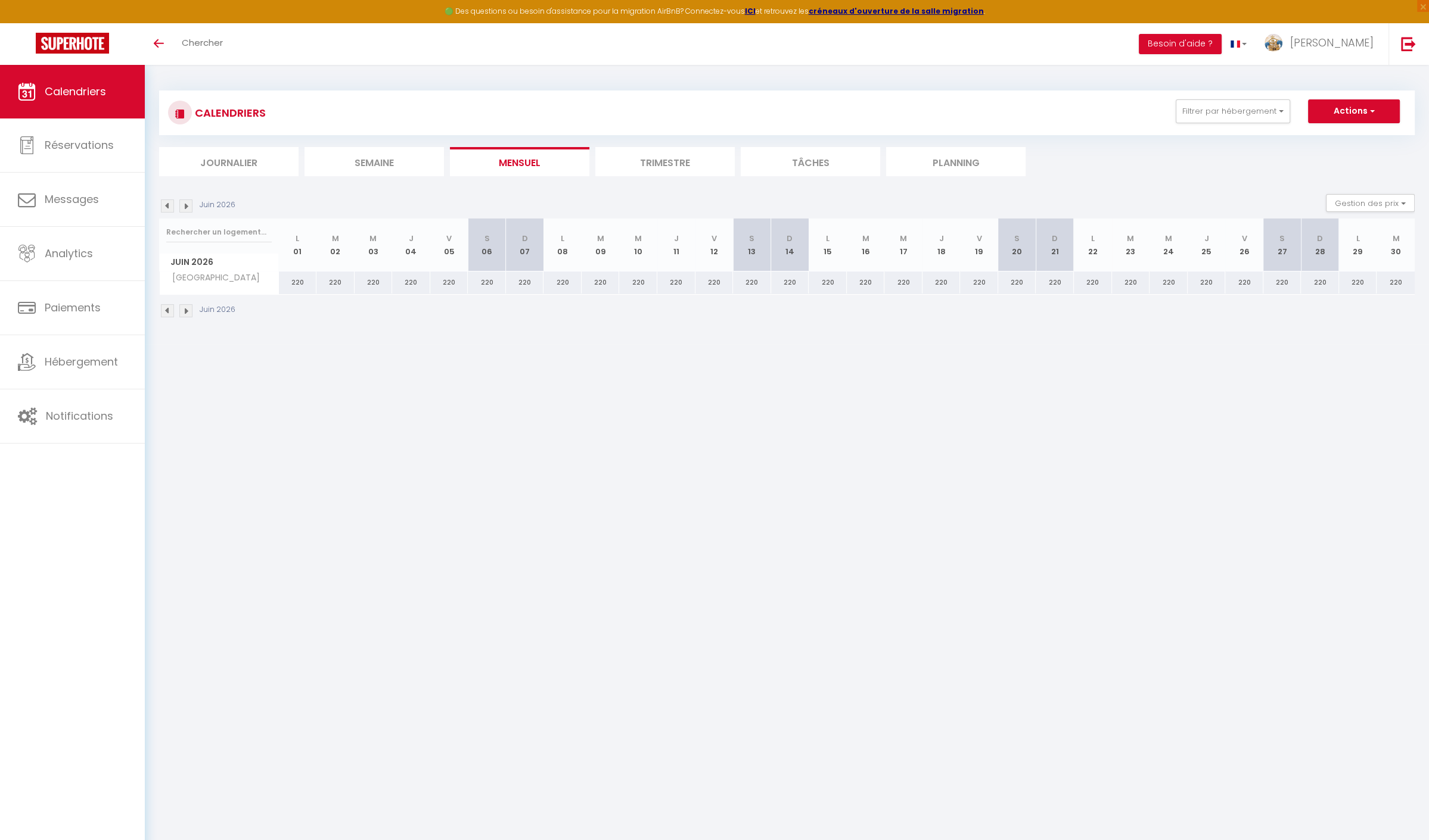
click at [185, 208] on img at bounding box center [185, 206] width 13 height 13
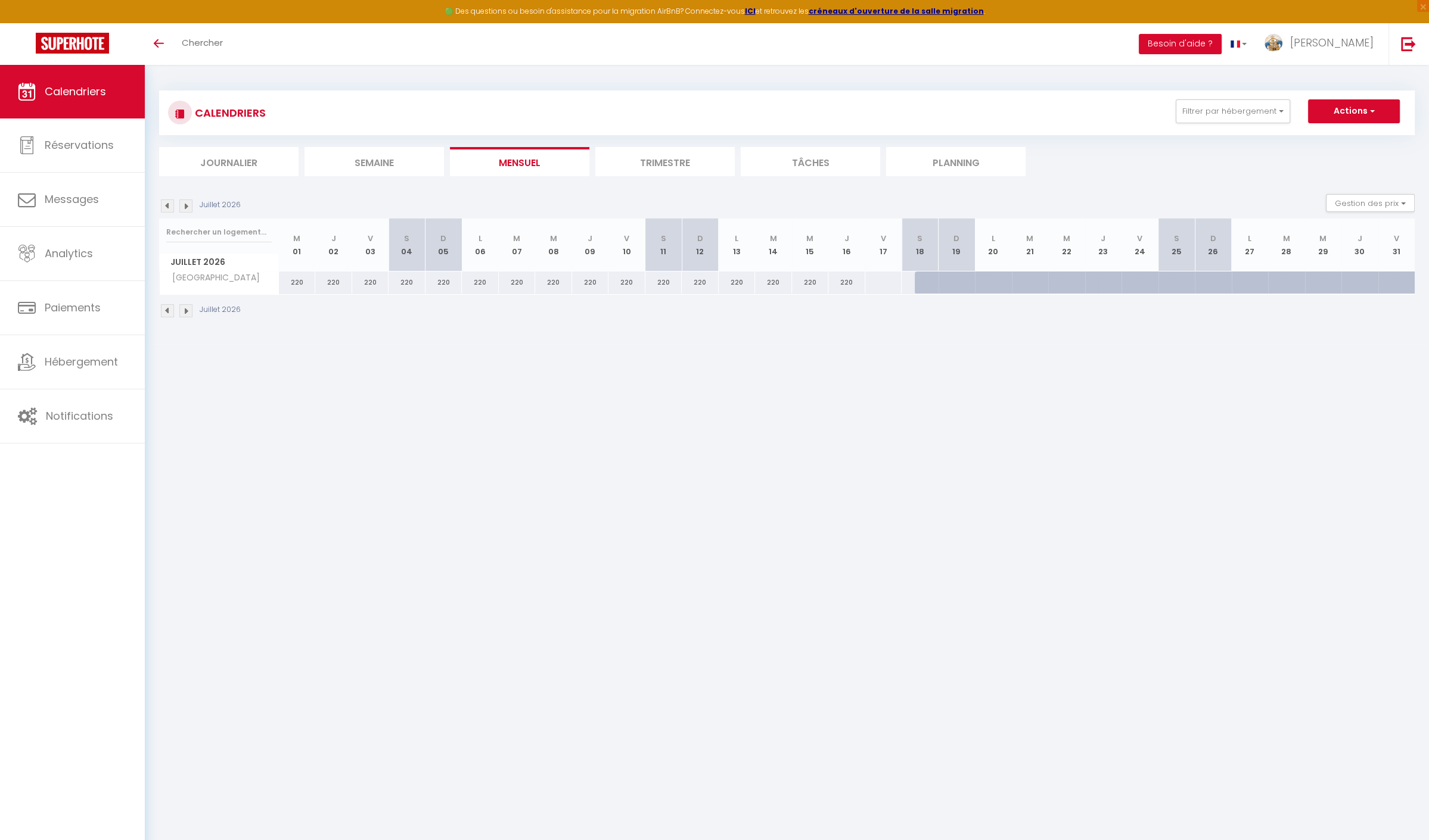
click at [185, 208] on img at bounding box center [185, 206] width 13 height 13
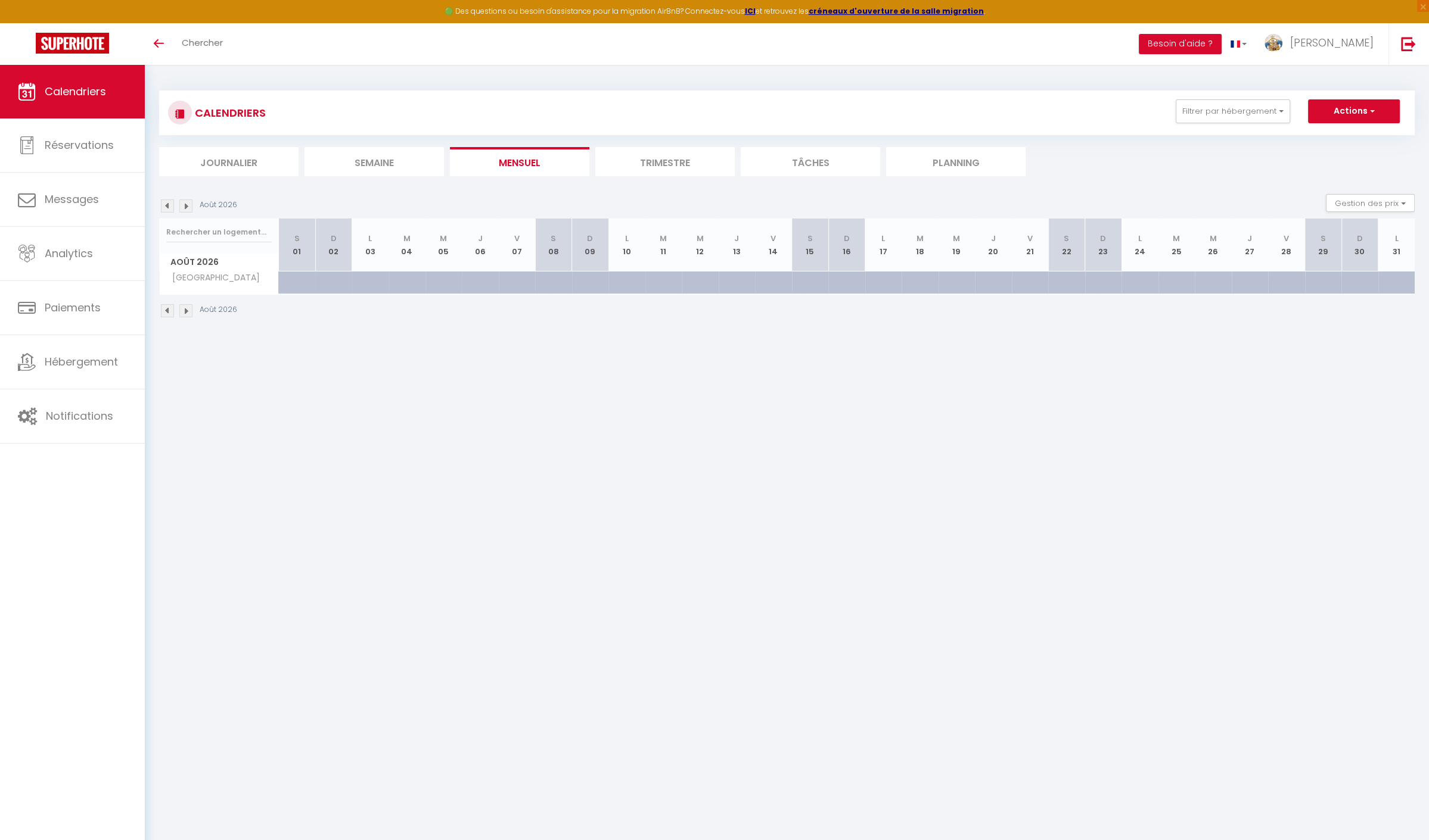
click at [185, 208] on img at bounding box center [185, 206] width 13 height 13
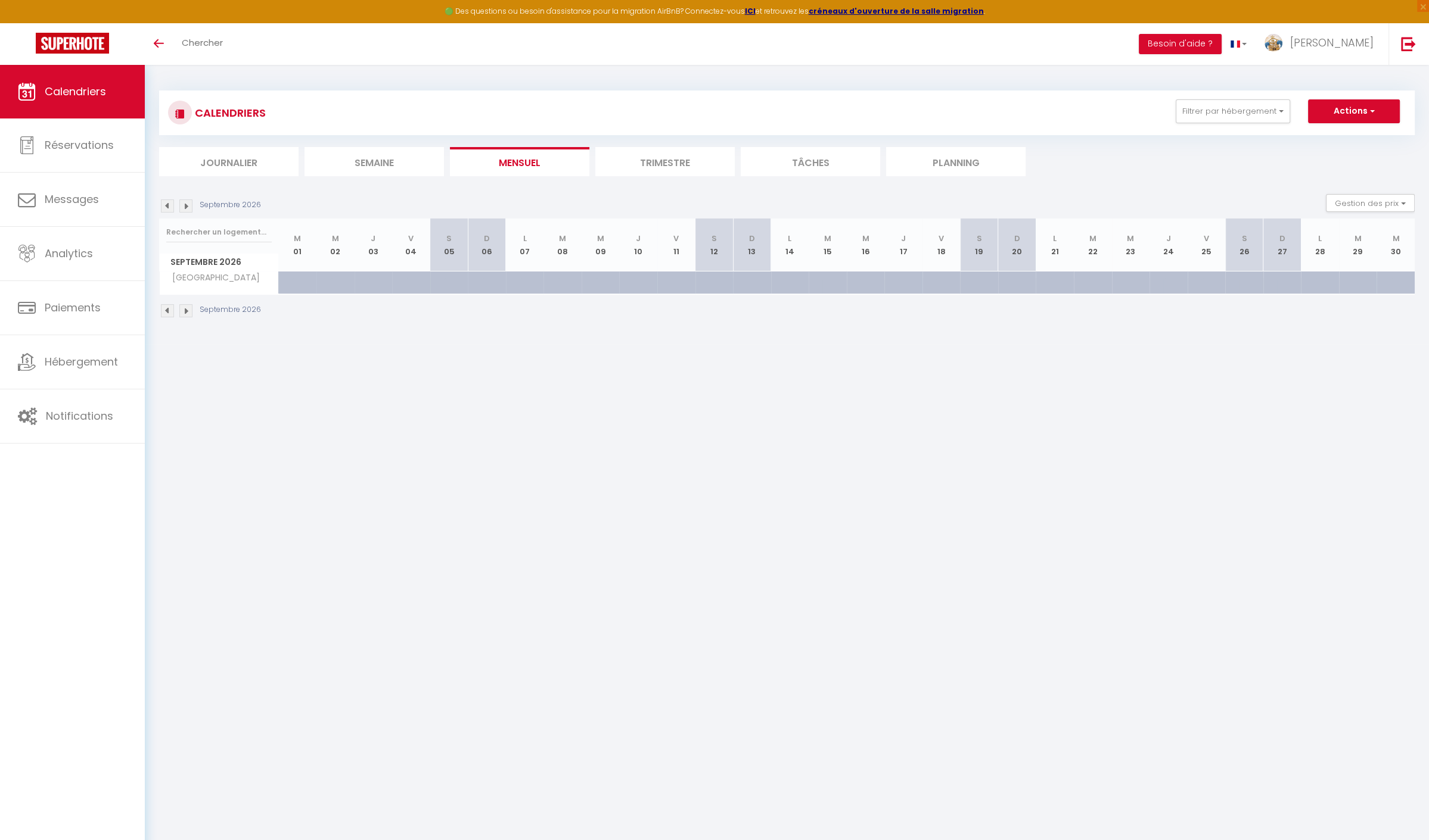
click at [167, 200] on img at bounding box center [167, 206] width 13 height 13
